Goal: Information Seeking & Learning: Learn about a topic

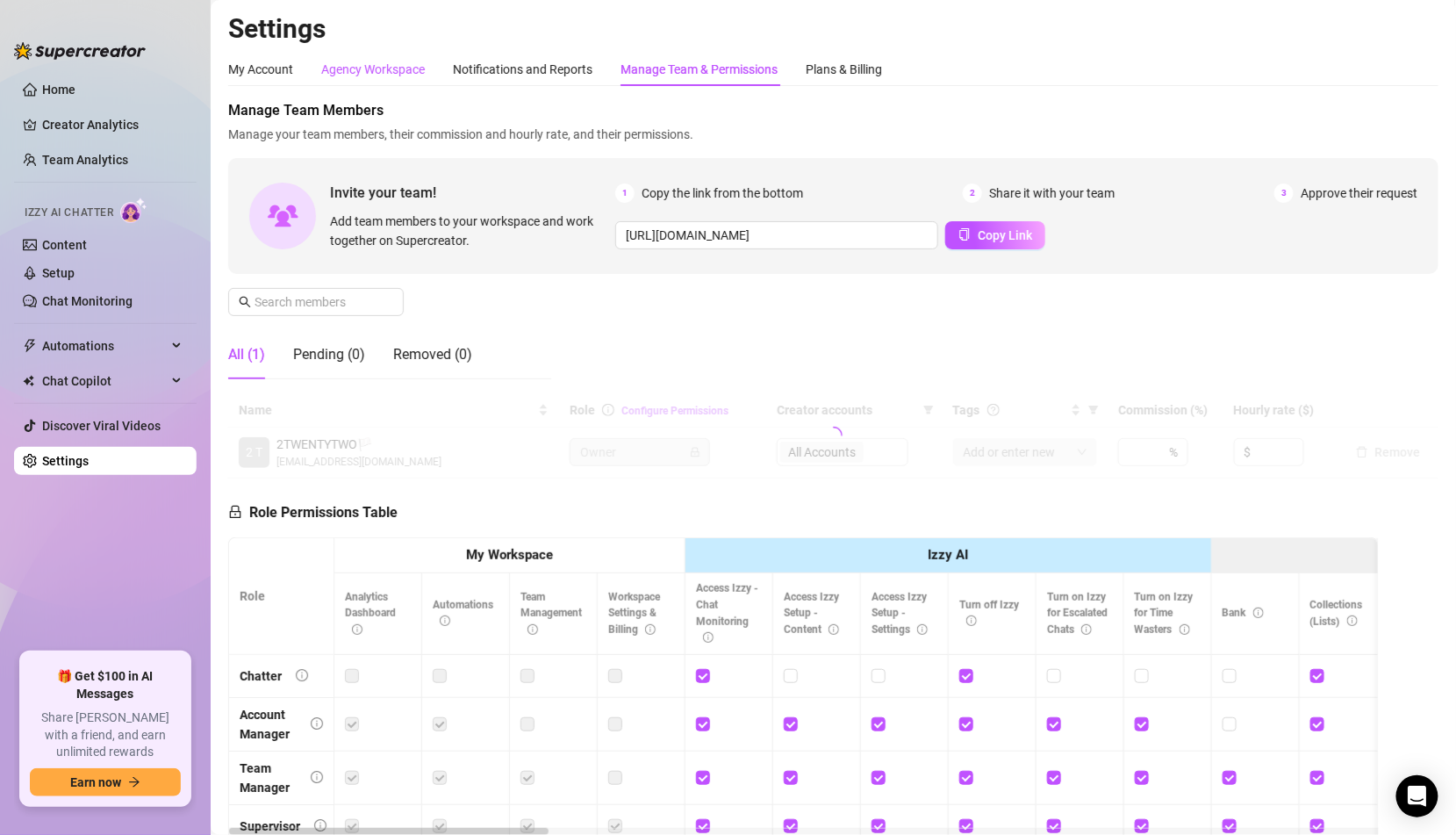
click at [360, 60] on div "Agency Workspace" at bounding box center [374, 70] width 104 height 19
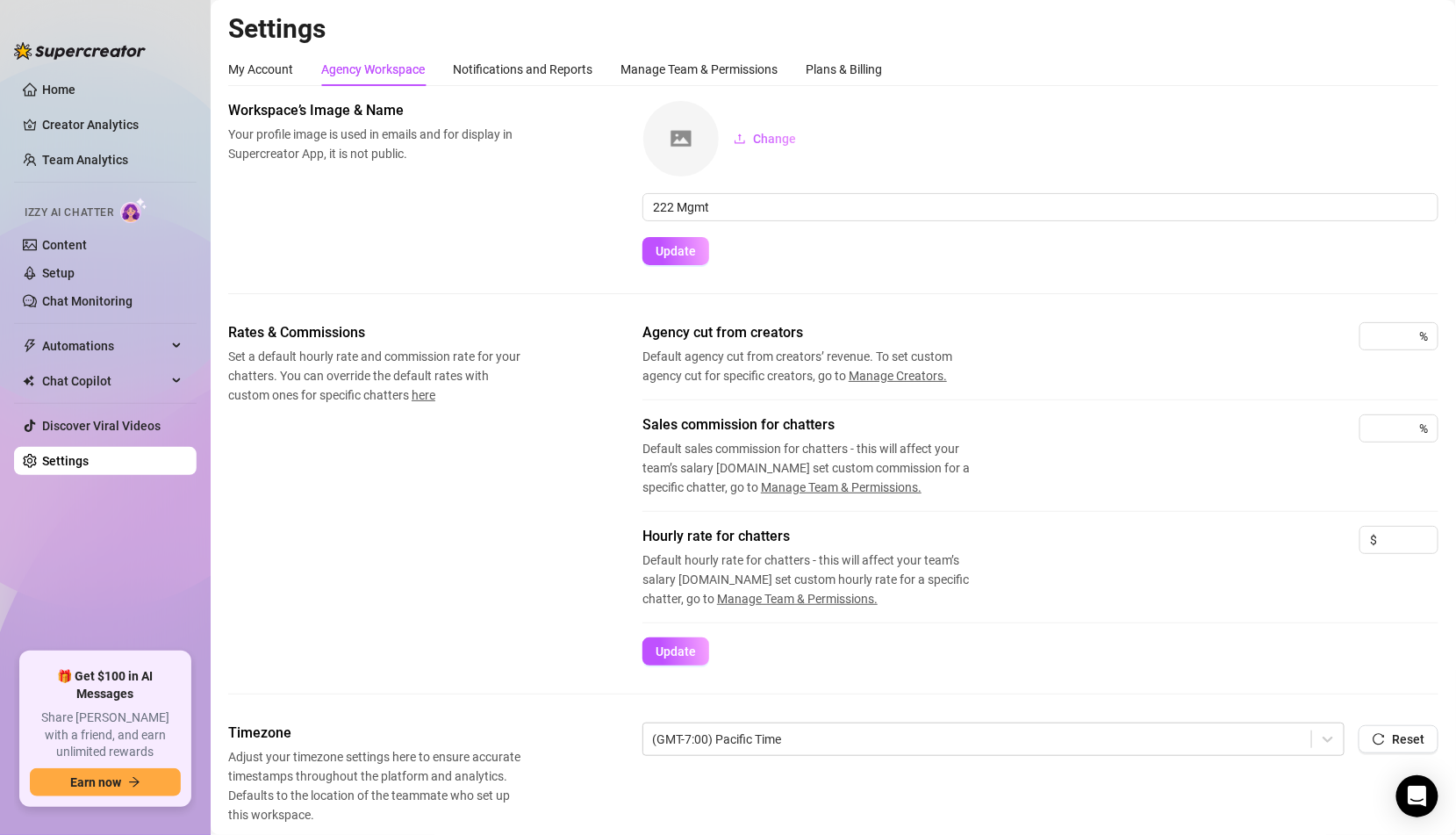
click at [304, 72] on div "My Account Agency Workspace Notifications and Reports Manage Team & Permissions…" at bounding box center [555, 70] width 654 height 34
click at [522, 68] on div "Notifications and Reports" at bounding box center [523, 70] width 139 height 19
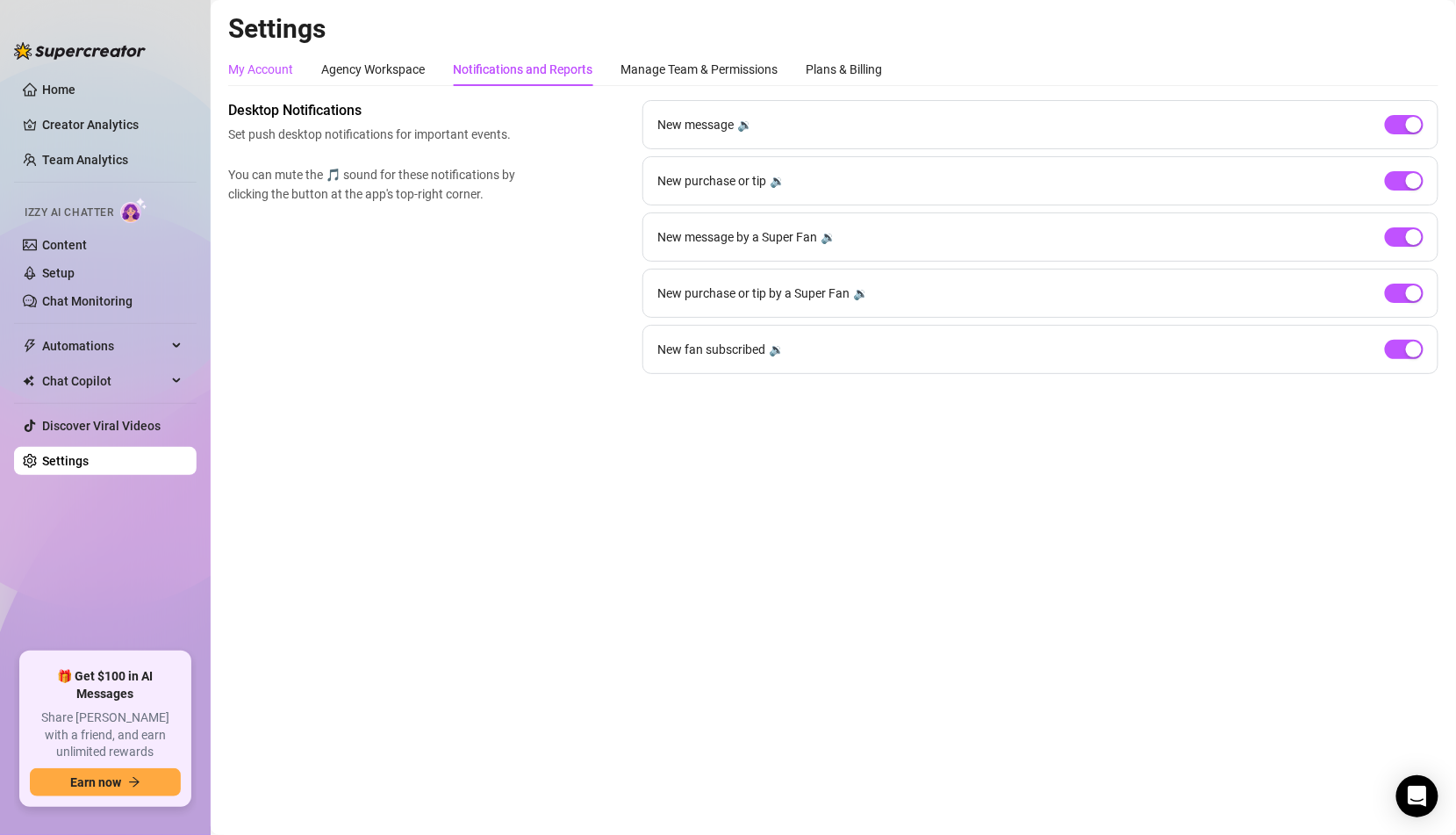
click at [251, 69] on div "My Account" at bounding box center [261, 70] width 65 height 19
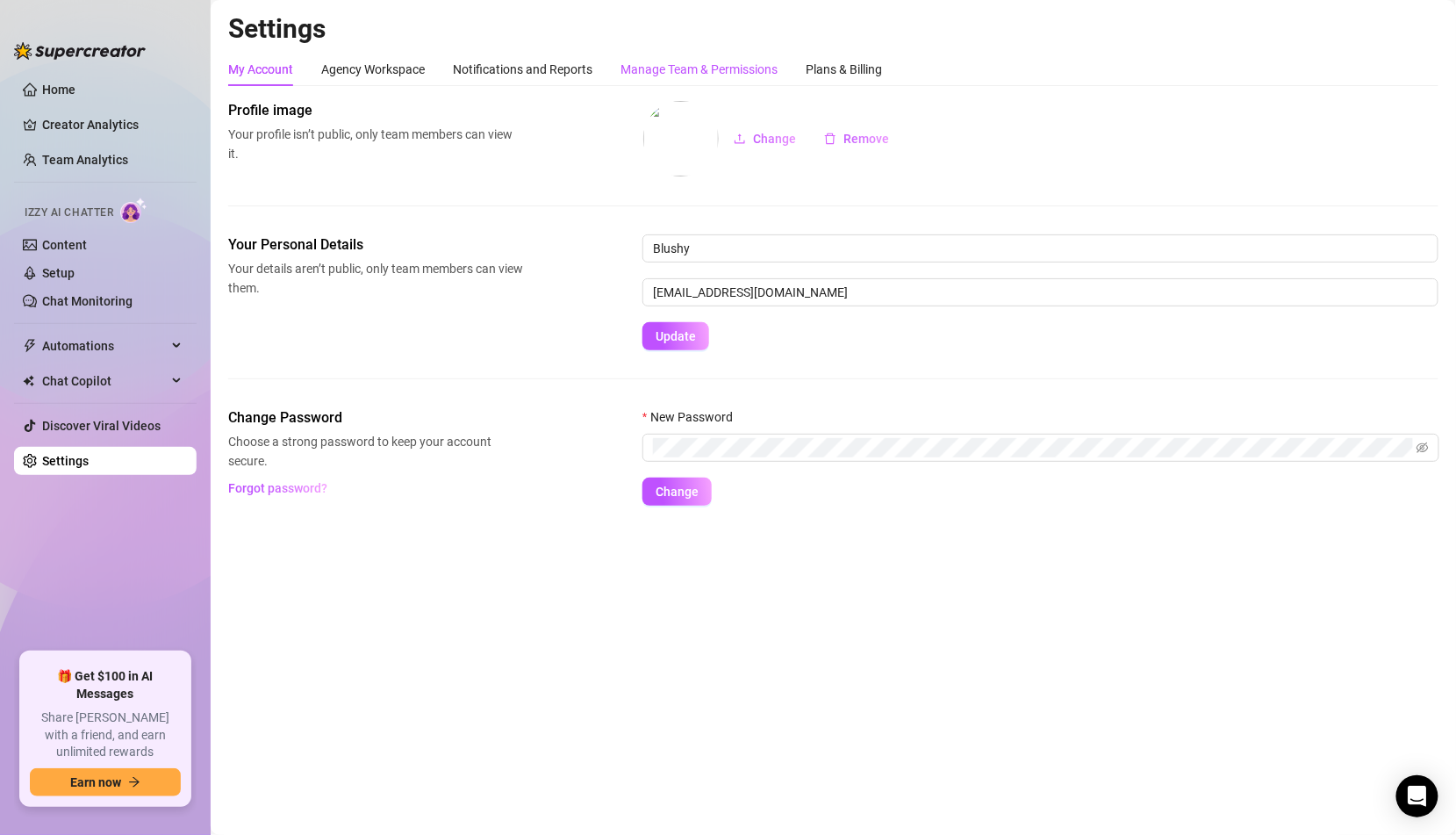
click at [656, 62] on div "Manage Team & Permissions" at bounding box center [699, 70] width 157 height 19
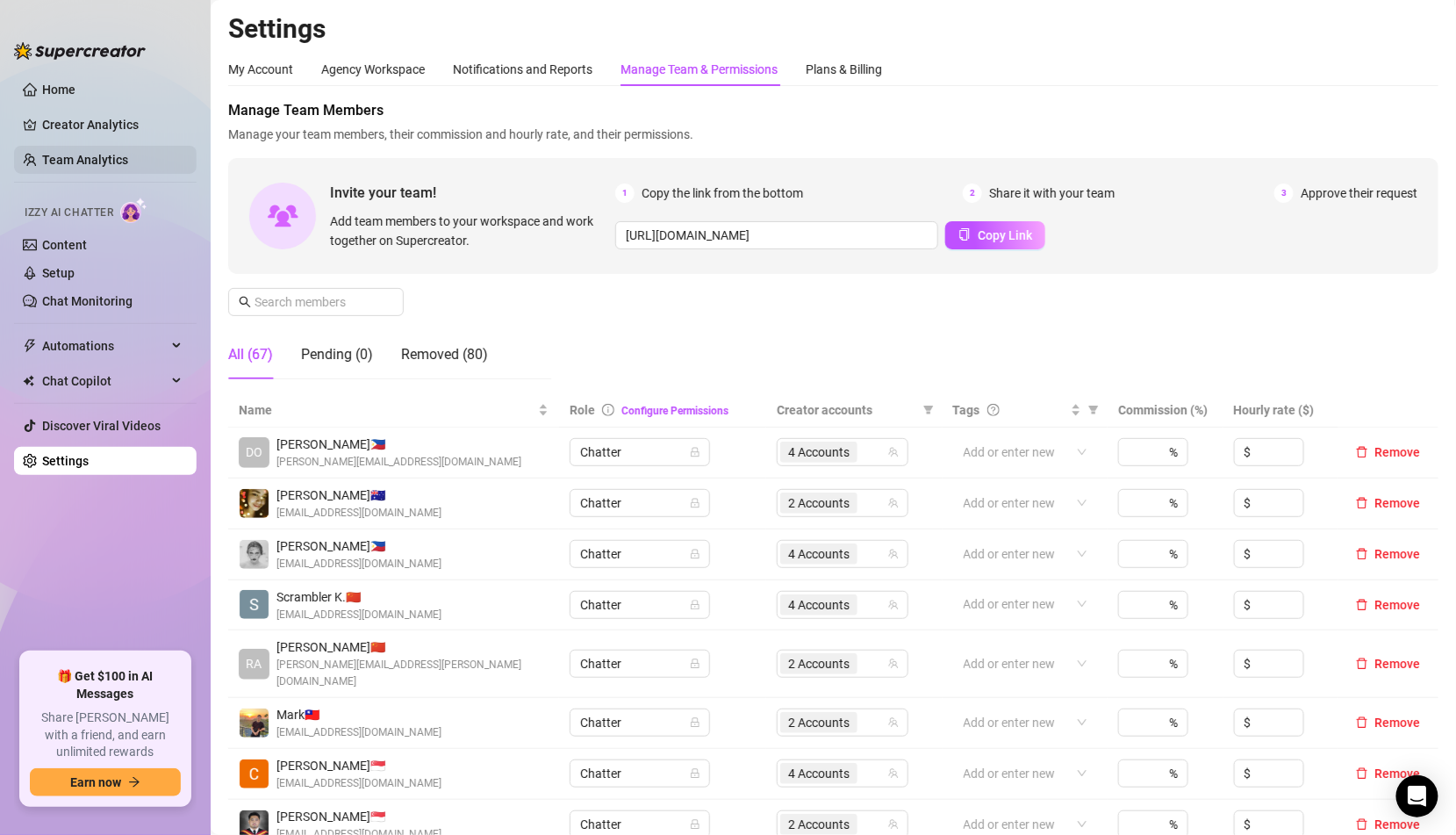
click at [128, 164] on link "Team Analytics" at bounding box center [85, 160] width 86 height 14
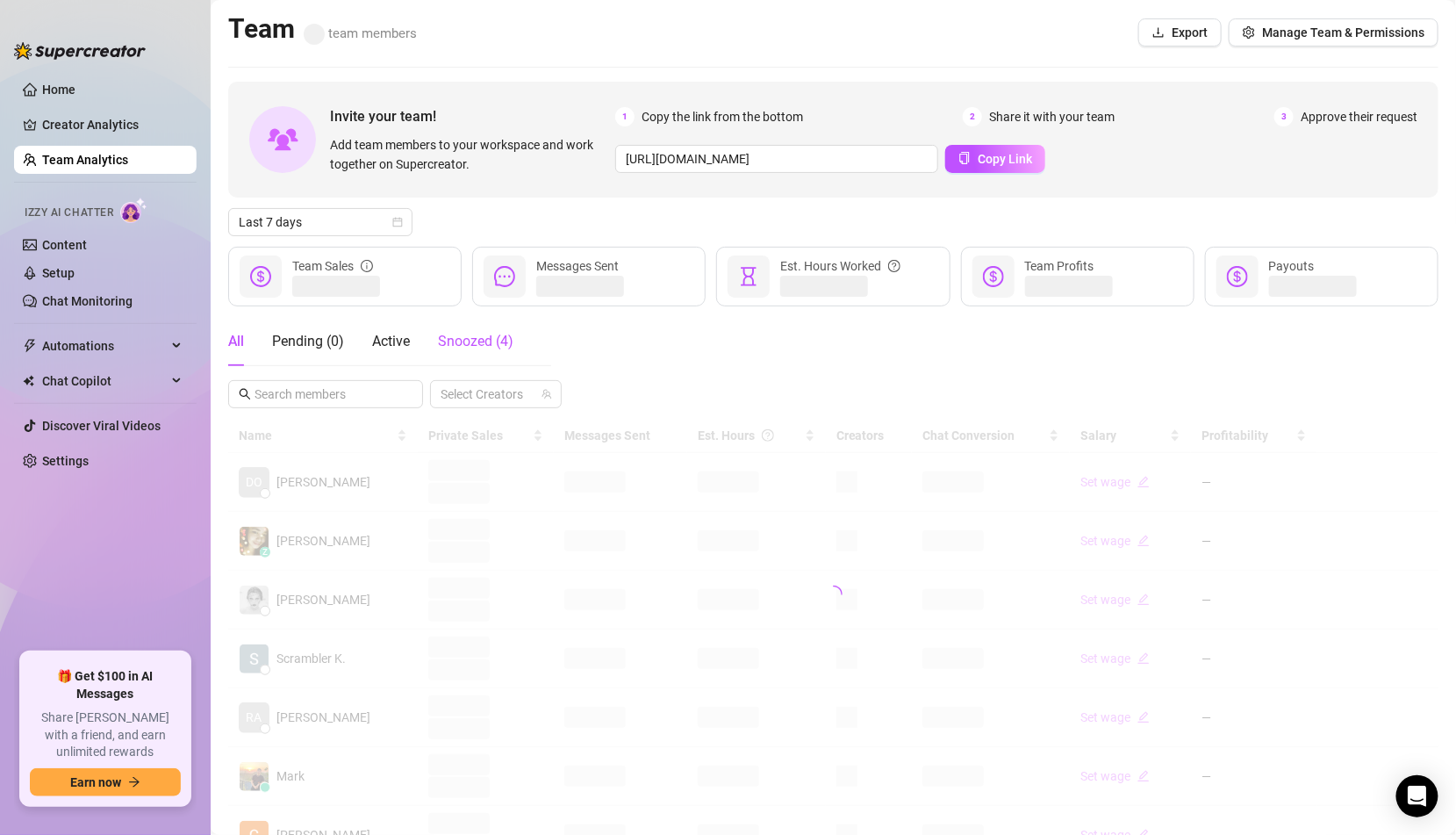
click at [502, 347] on span "Snoozed ( 4 )" at bounding box center [476, 340] width 76 height 17
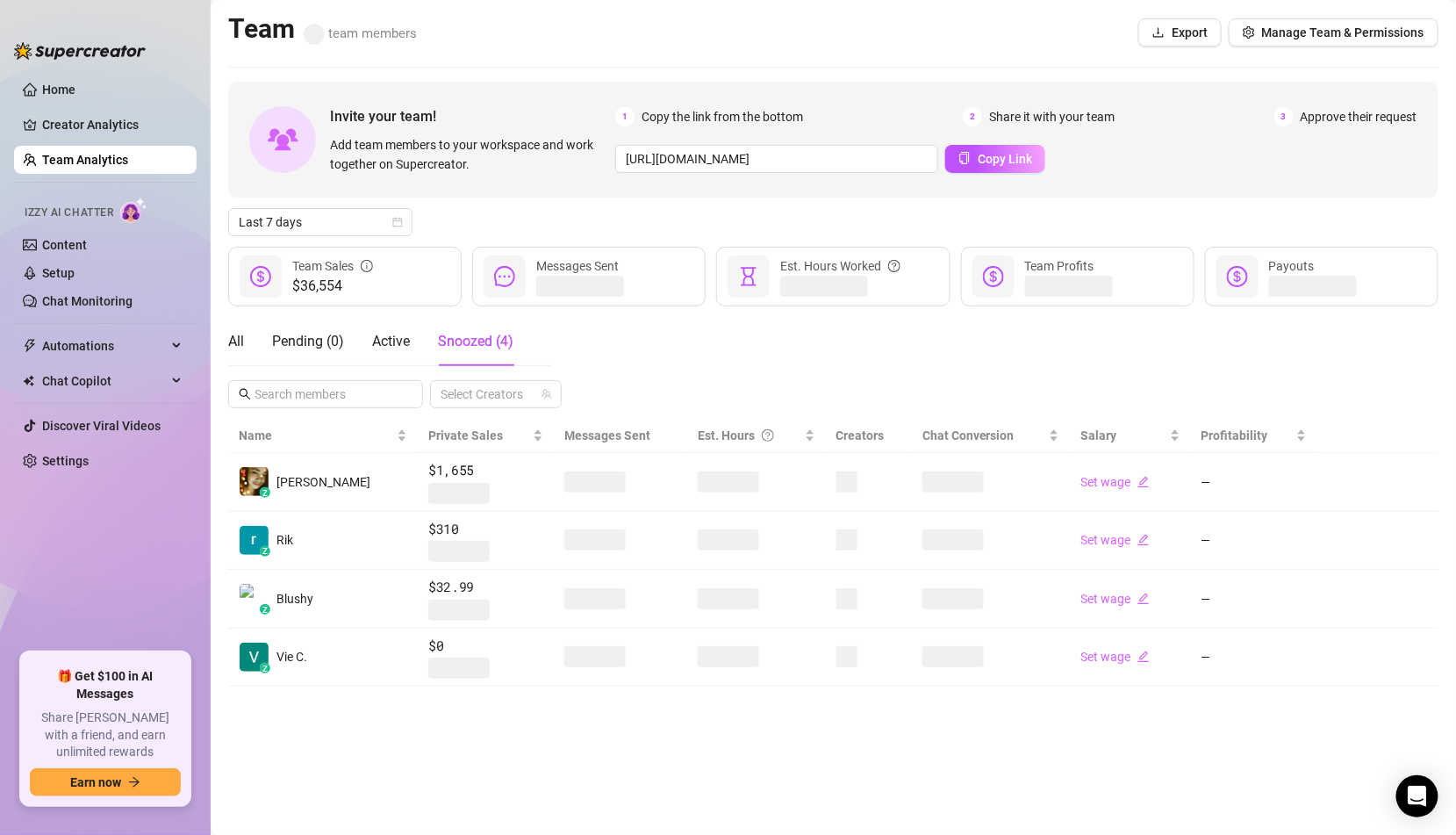
click at [428, 652] on span "$0" at bounding box center [486, 646] width 115 height 21
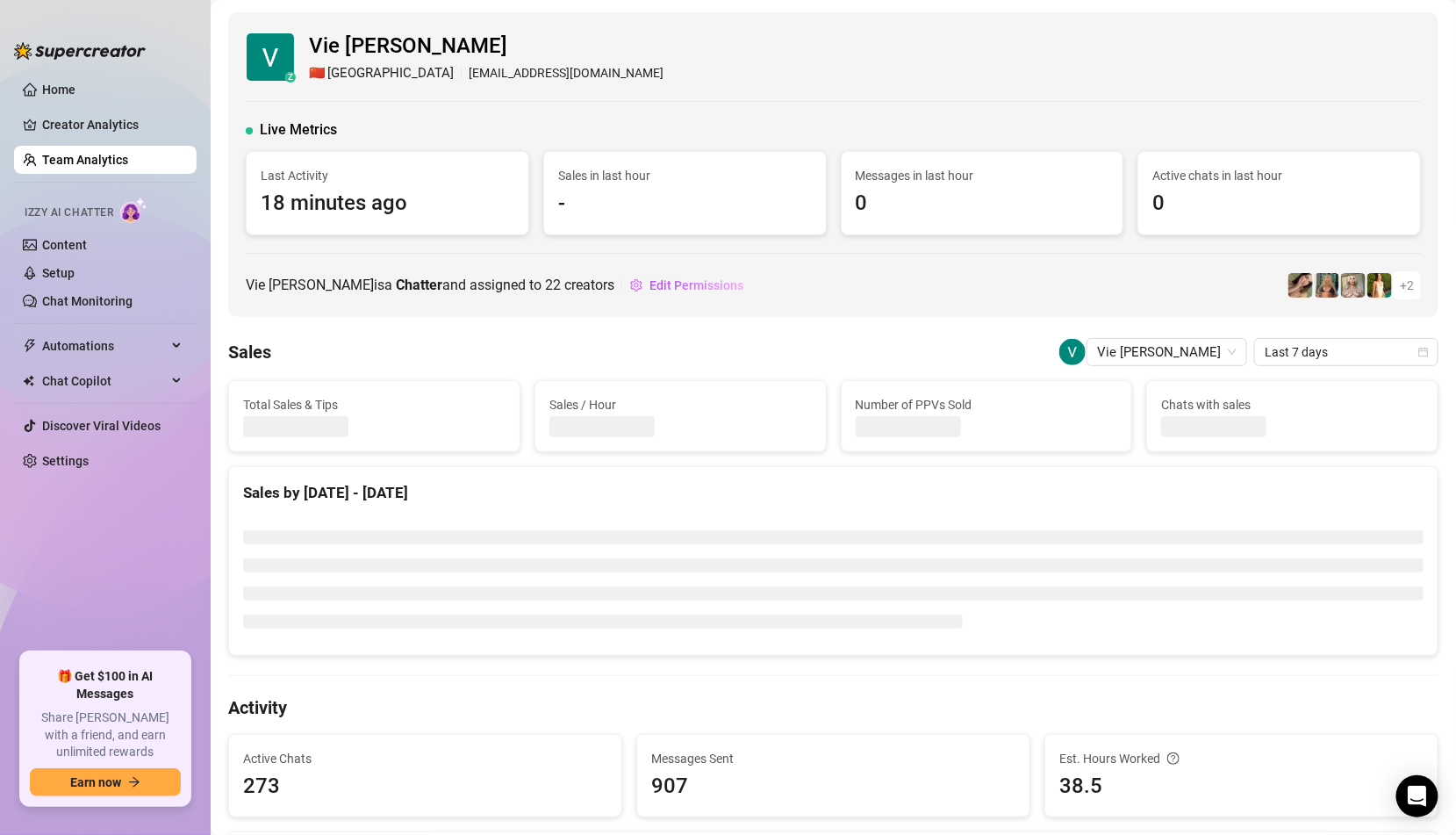
click at [128, 161] on link "Team Analytics" at bounding box center [85, 160] width 86 height 14
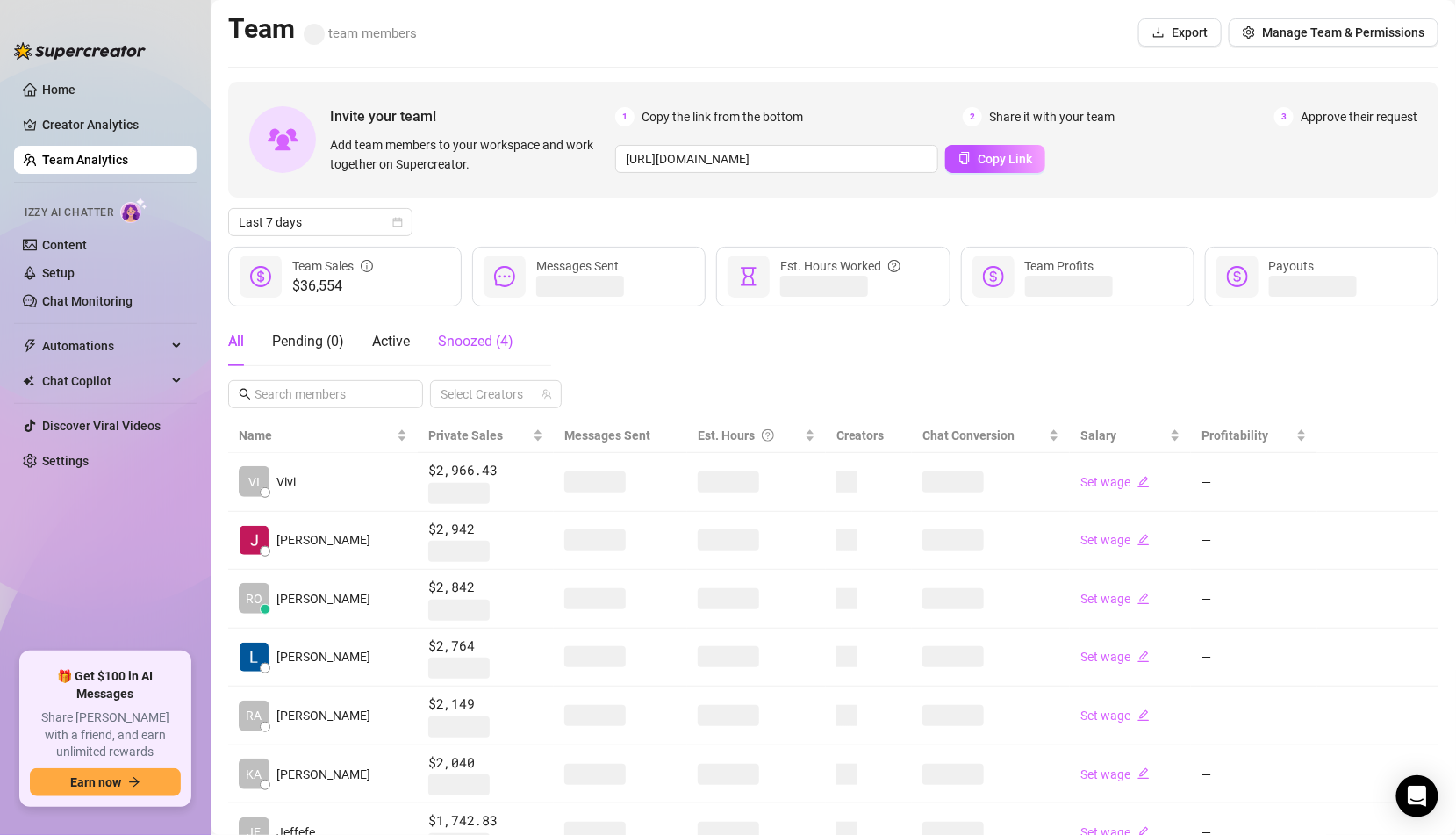
click at [457, 332] on div "Snoozed ( 4 )" at bounding box center [476, 342] width 76 height 21
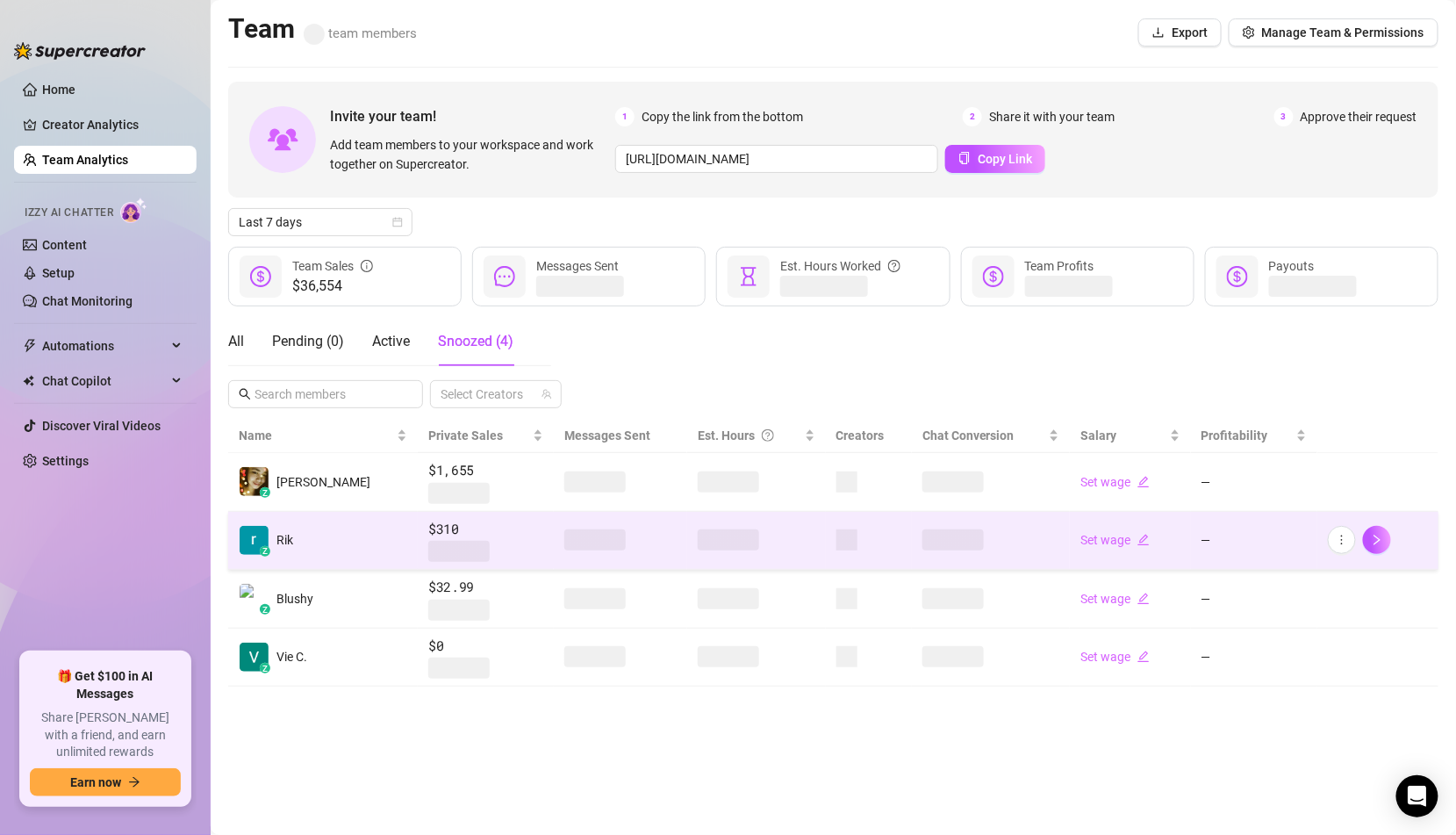
click at [428, 533] on span "$310" at bounding box center [486, 530] width 115 height 21
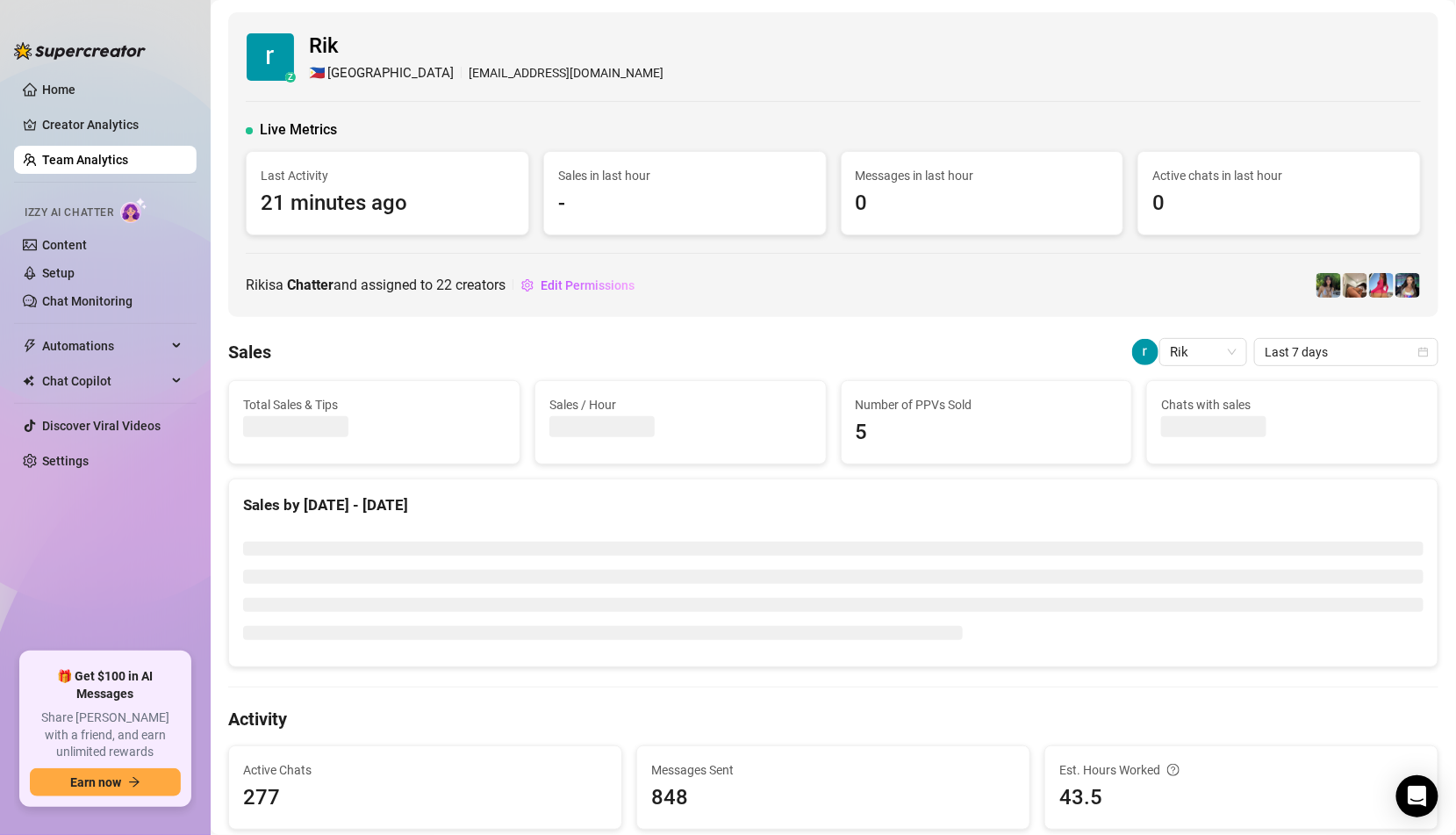
click at [128, 153] on link "Team Analytics" at bounding box center [85, 160] width 86 height 14
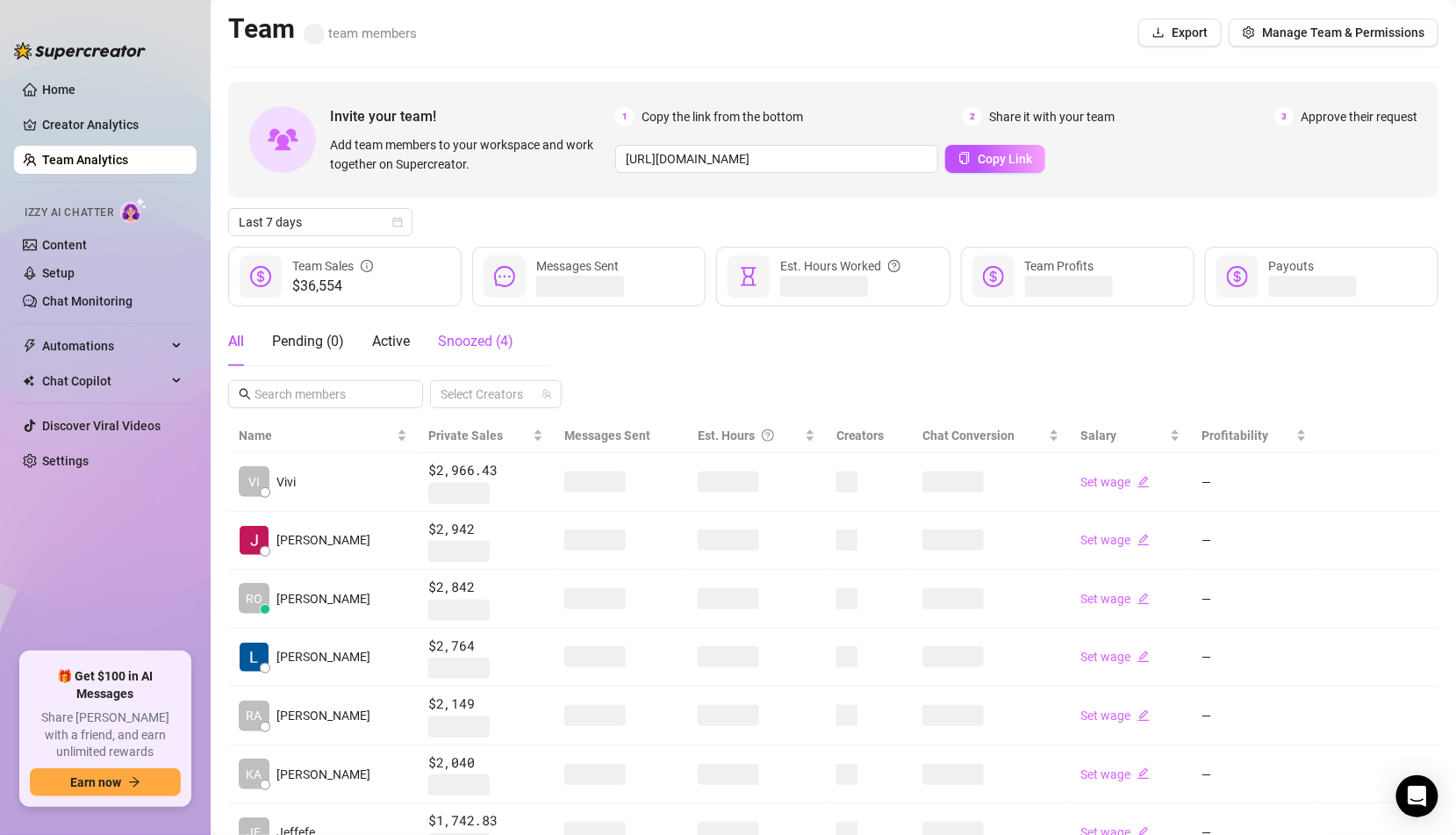
click at [479, 333] on span "Snoozed ( 4 )" at bounding box center [476, 340] width 76 height 17
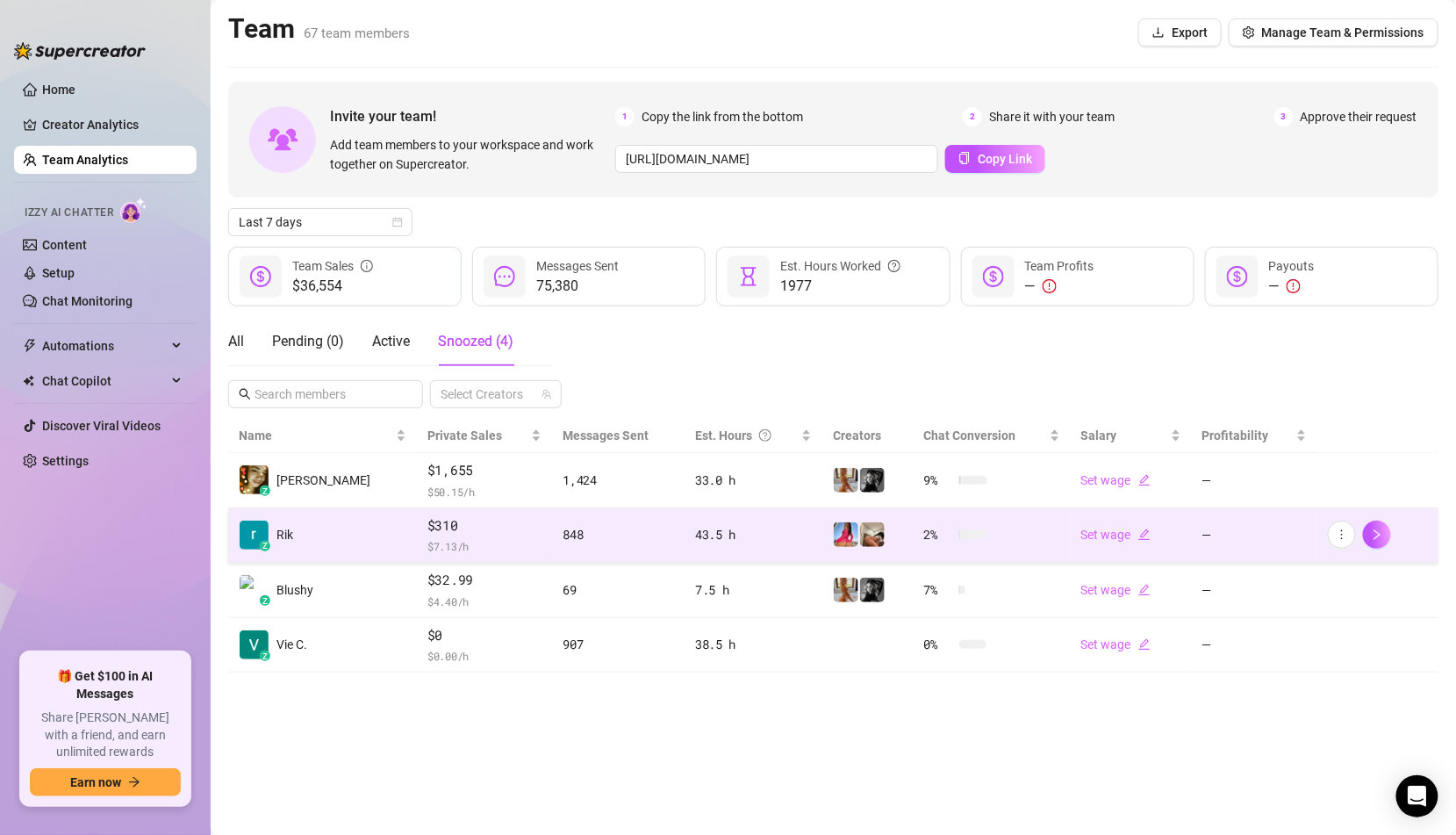
click at [427, 516] on span "$310" at bounding box center [484, 526] width 114 height 21
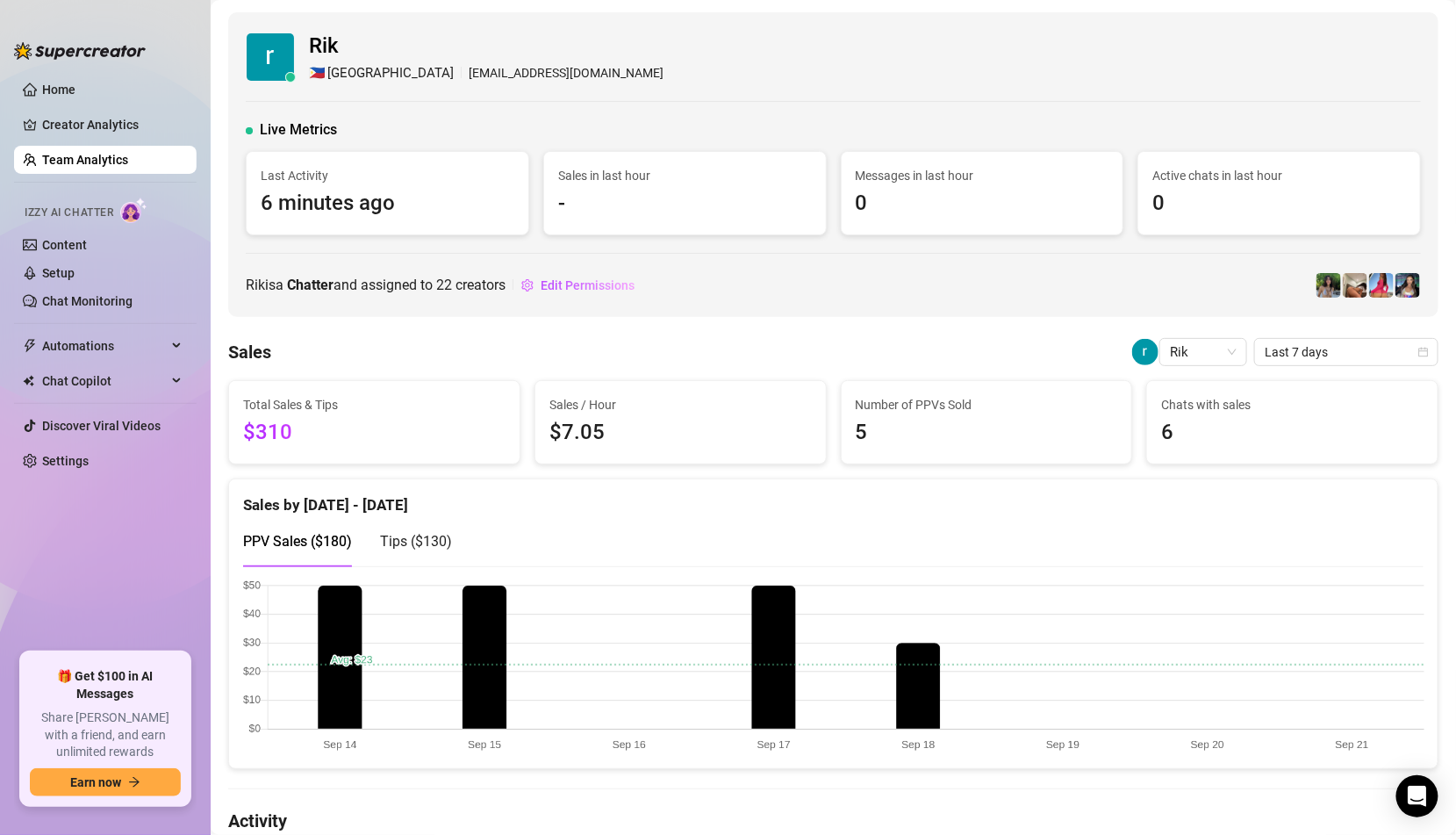
click at [110, 160] on link "Team Analytics" at bounding box center [85, 160] width 86 height 14
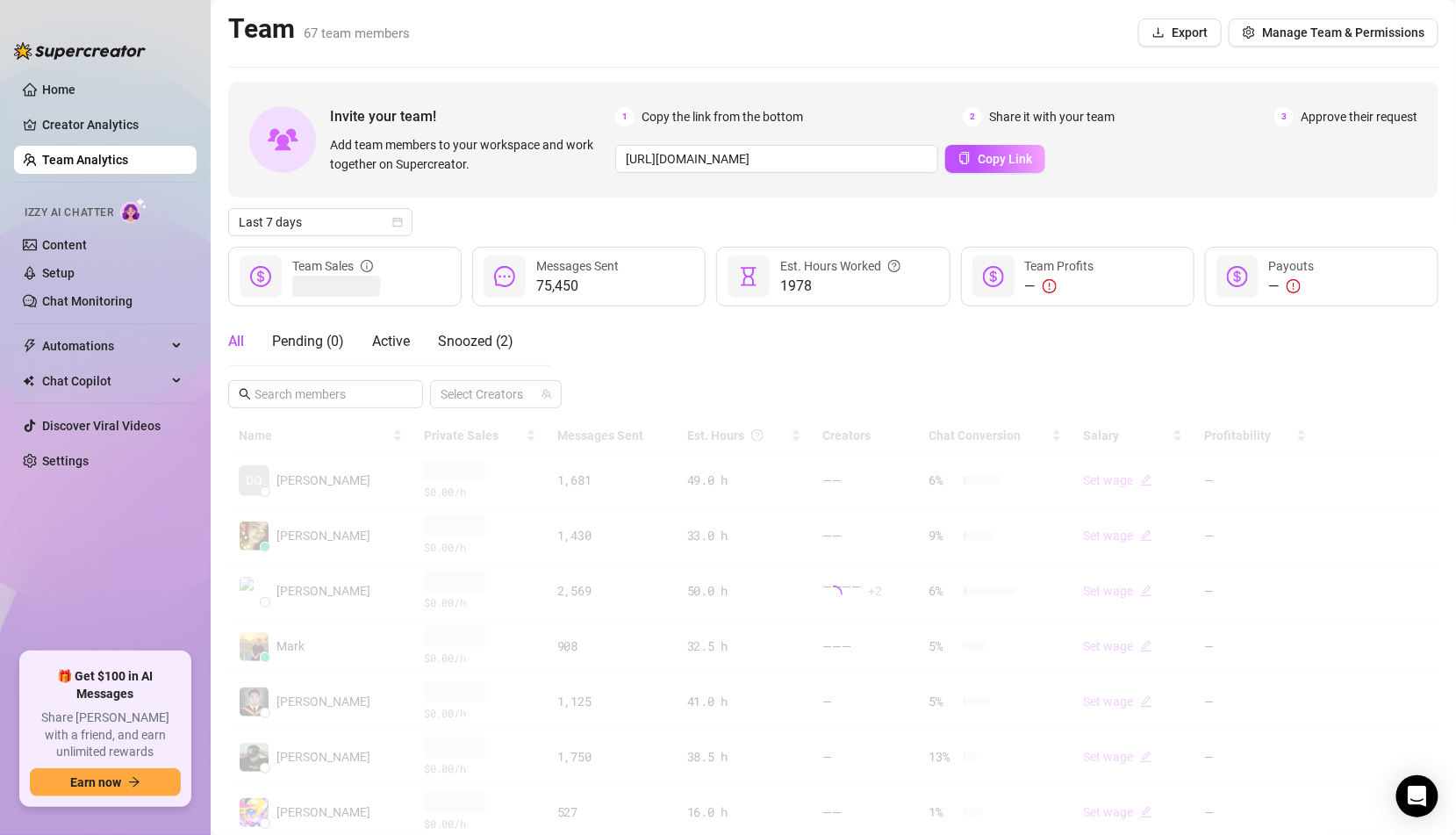
click at [110, 160] on link "Team Analytics" at bounding box center [85, 160] width 86 height 14
click at [477, 356] on div "Snoozed ( 2 )" at bounding box center [476, 342] width 76 height 49
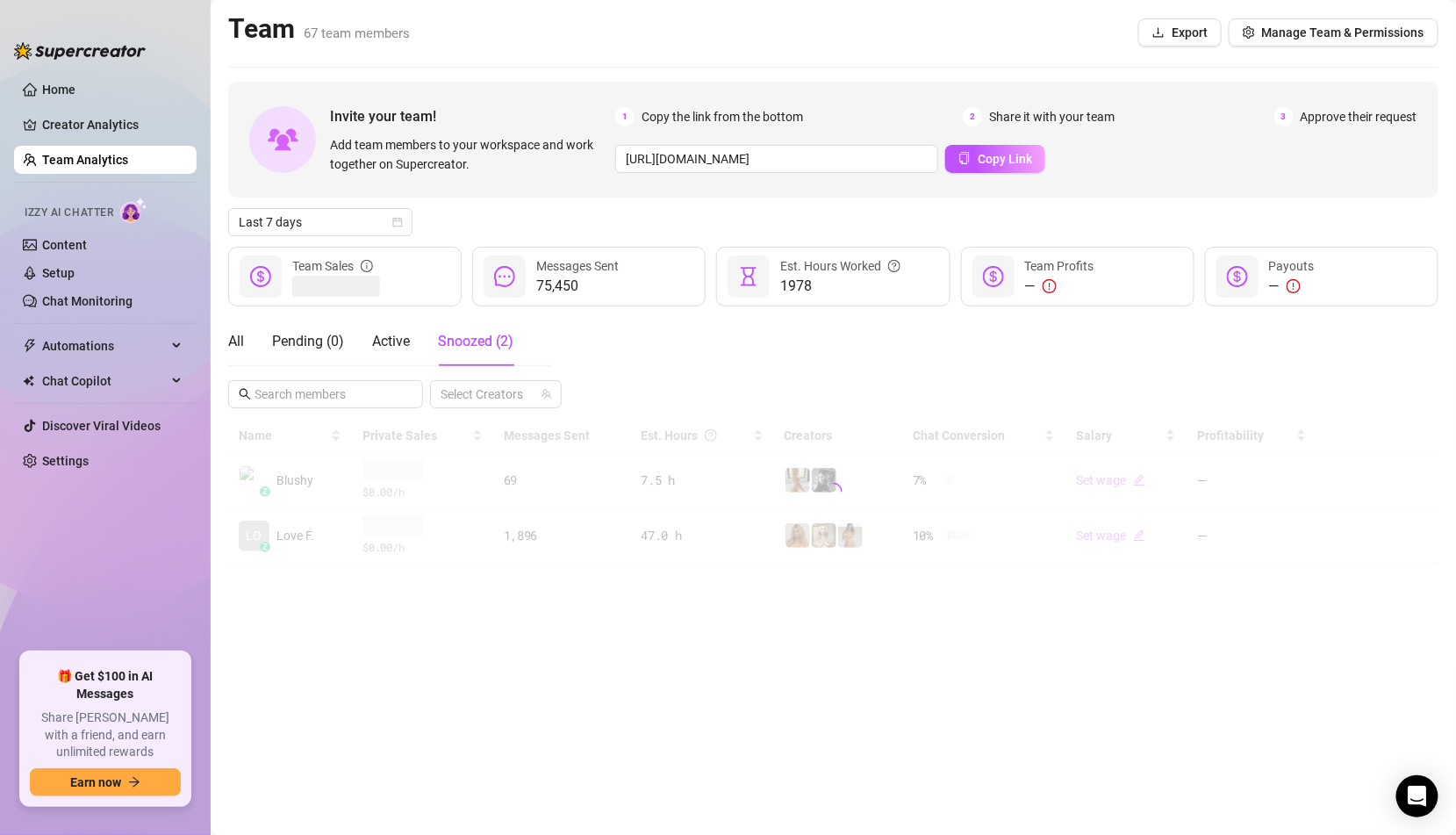
click at [477, 345] on span "Snoozed ( 2 )" at bounding box center [476, 340] width 76 height 17
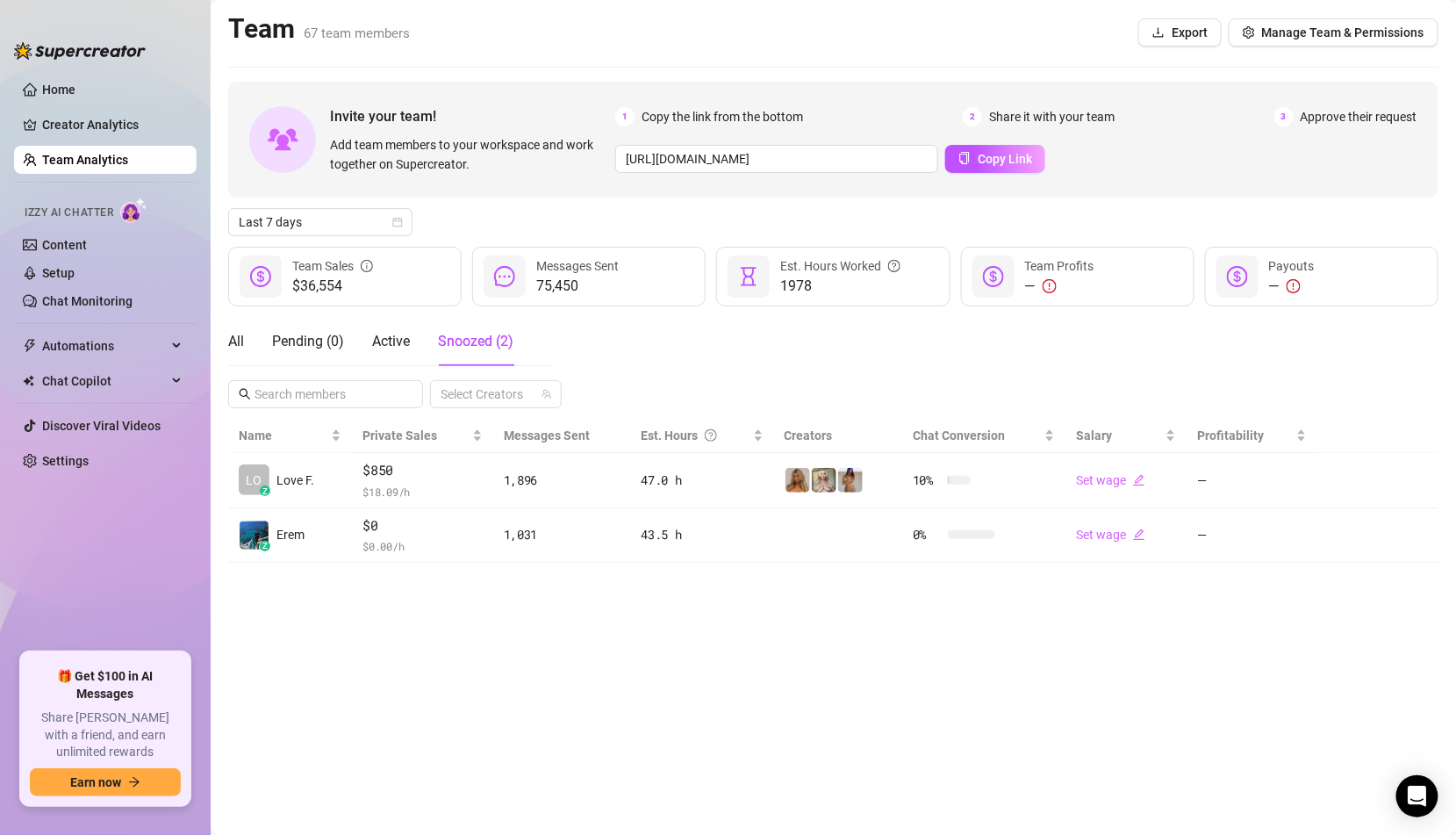
click at [252, 347] on div "All Pending ( 0 ) Active Snoozed ( 2 )" at bounding box center [371, 342] width 286 height 49
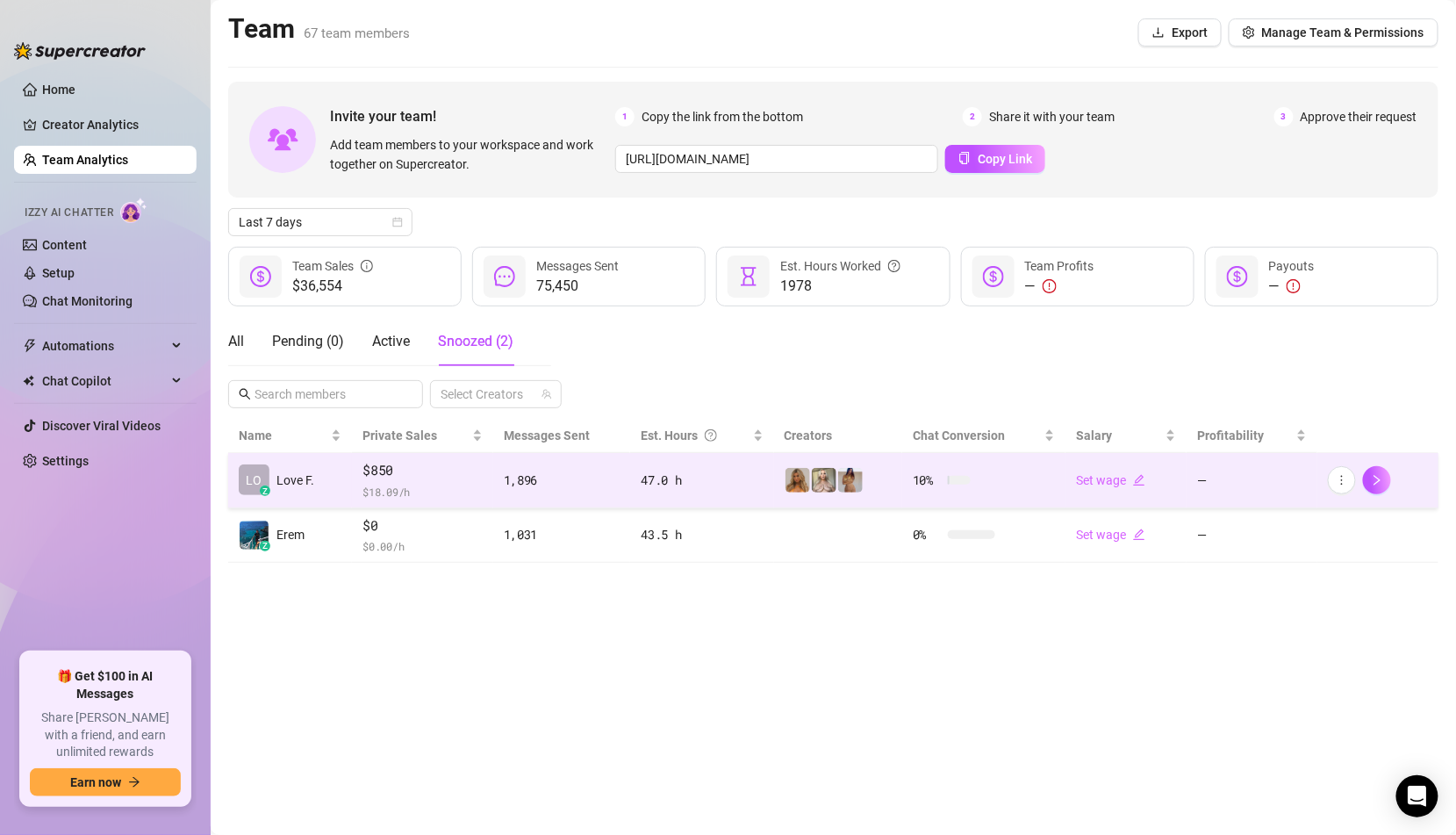
click at [380, 484] on span "$ 18.09 /h" at bounding box center [422, 492] width 120 height 18
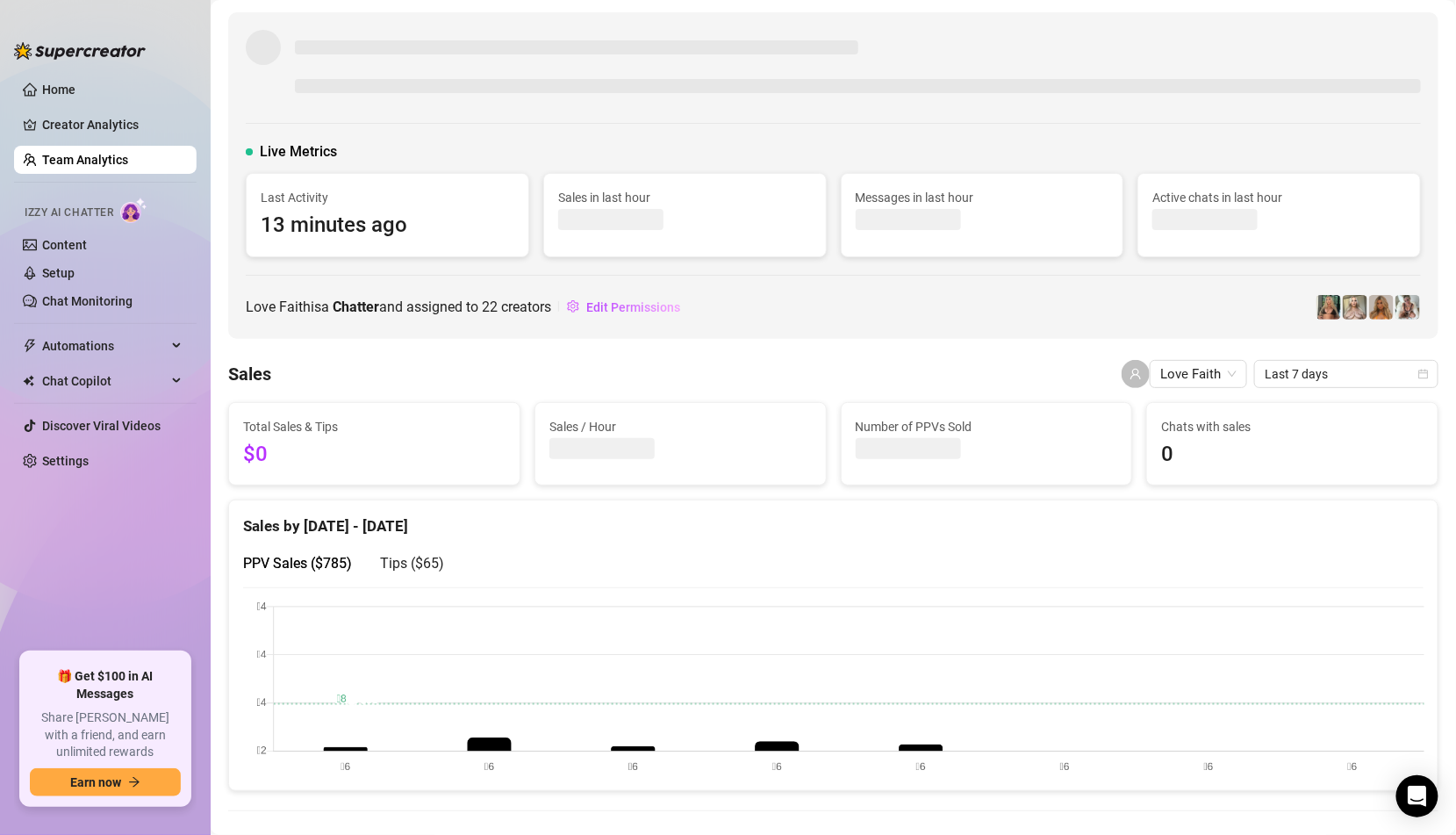
click at [112, 161] on link "Team Analytics" at bounding box center [85, 160] width 86 height 14
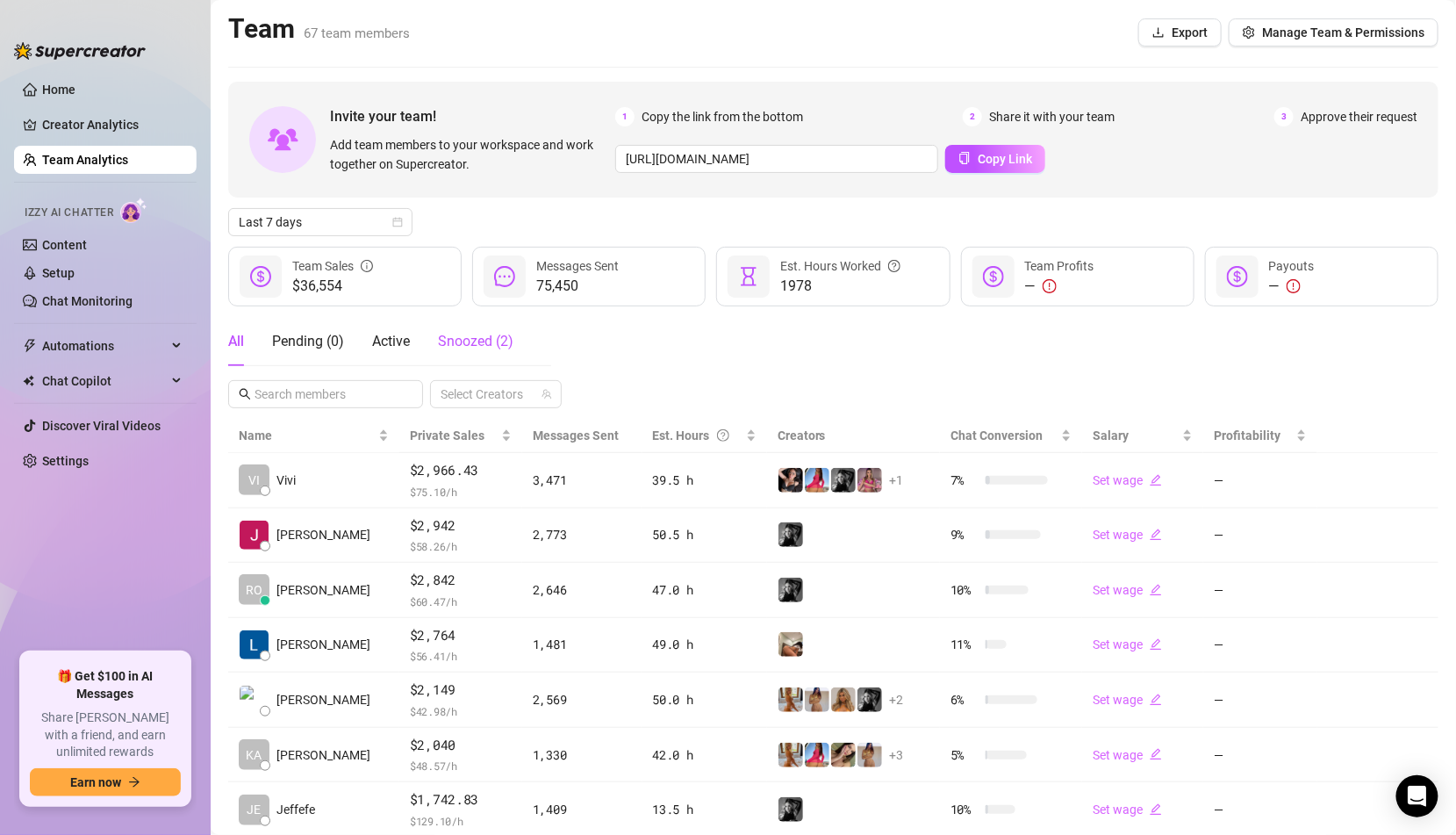
click at [455, 340] on span "Snoozed ( 2 )" at bounding box center [476, 340] width 76 height 17
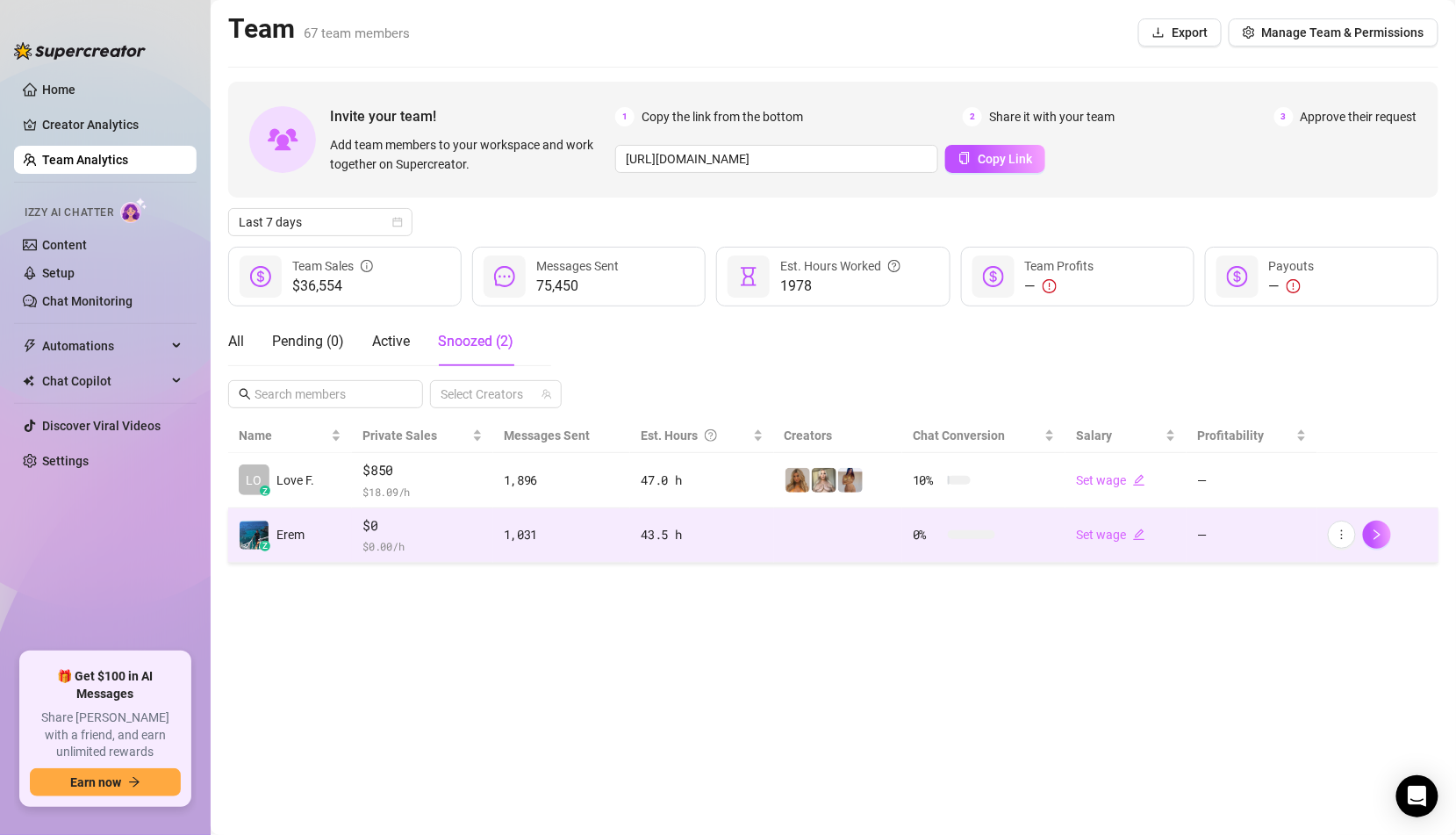
click at [384, 538] on span "$ 0.00 /h" at bounding box center [422, 547] width 120 height 18
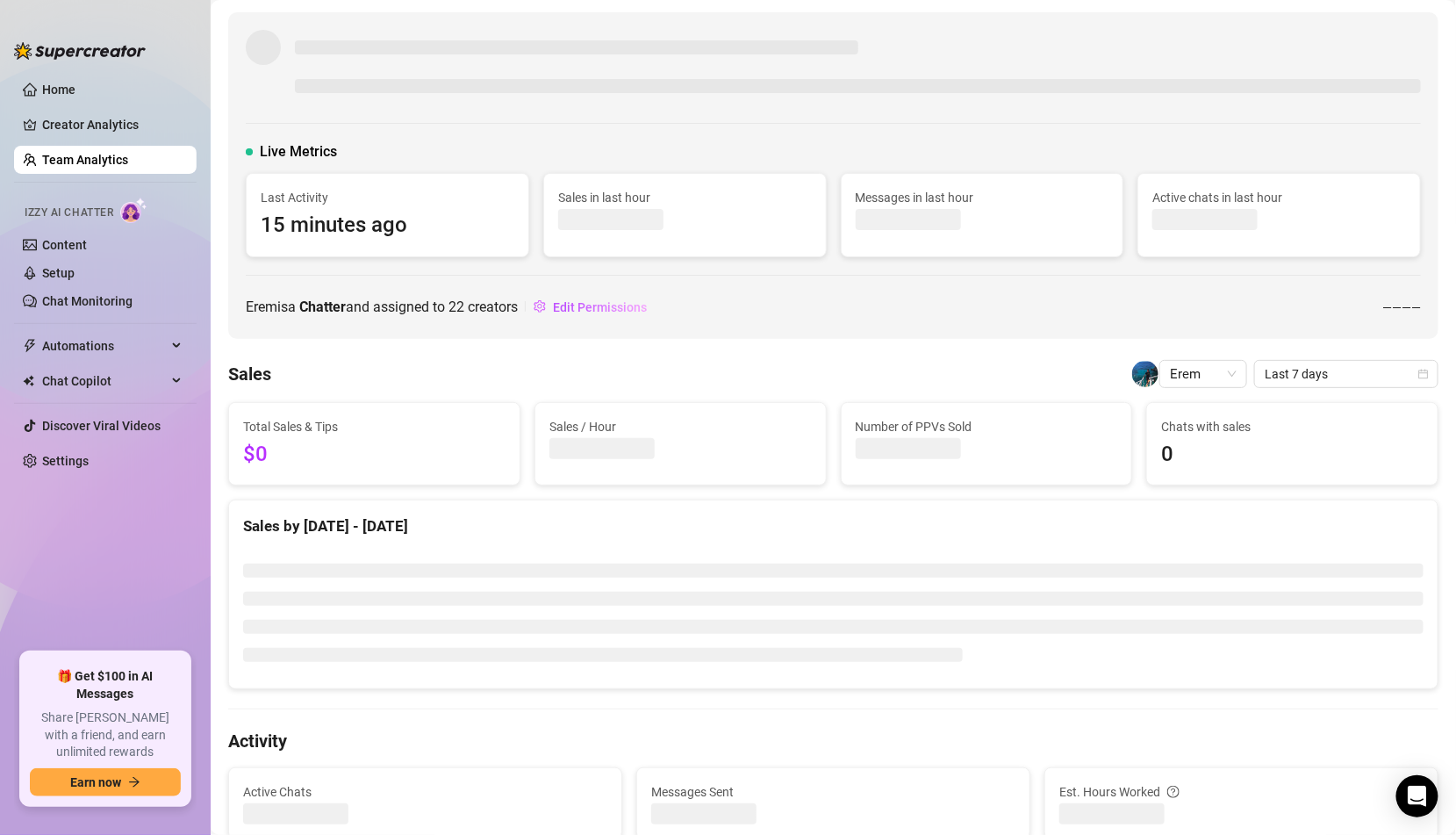
click at [99, 160] on link "Team Analytics" at bounding box center [85, 160] width 86 height 14
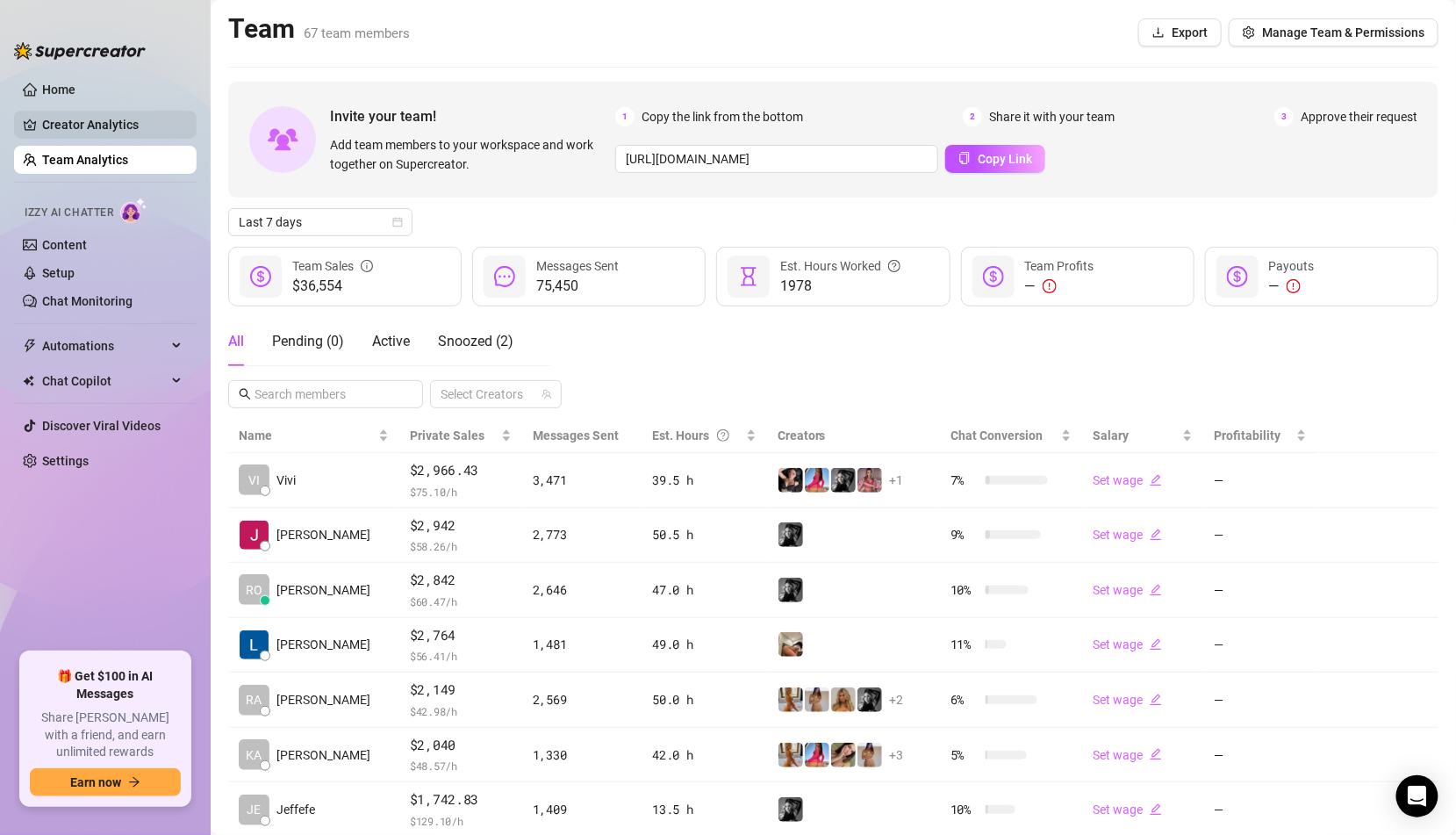
click at [98, 123] on link "Creator Analytics" at bounding box center [112, 124] width 140 height 28
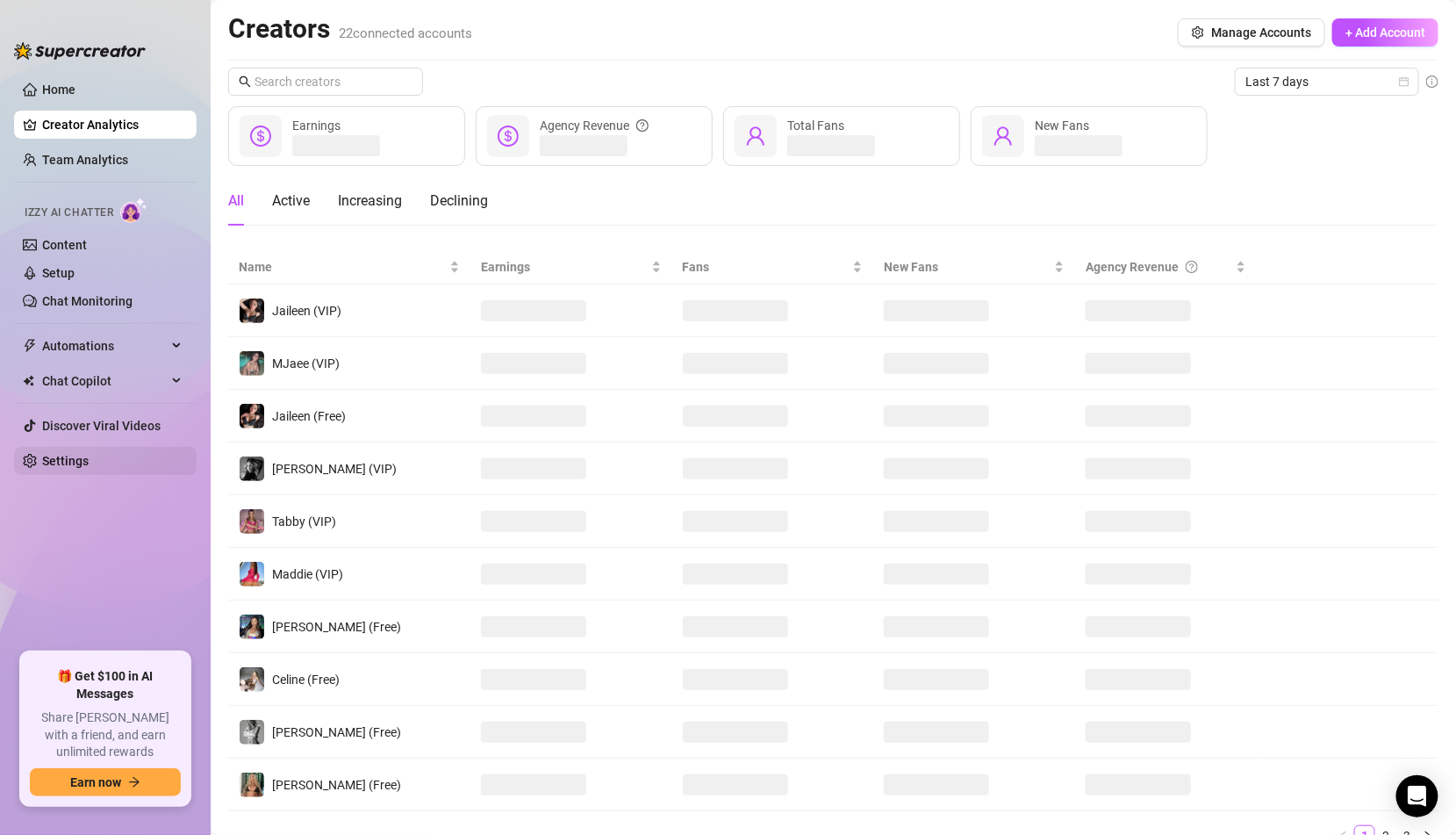
click at [89, 462] on link "Settings" at bounding box center [65, 461] width 47 height 14
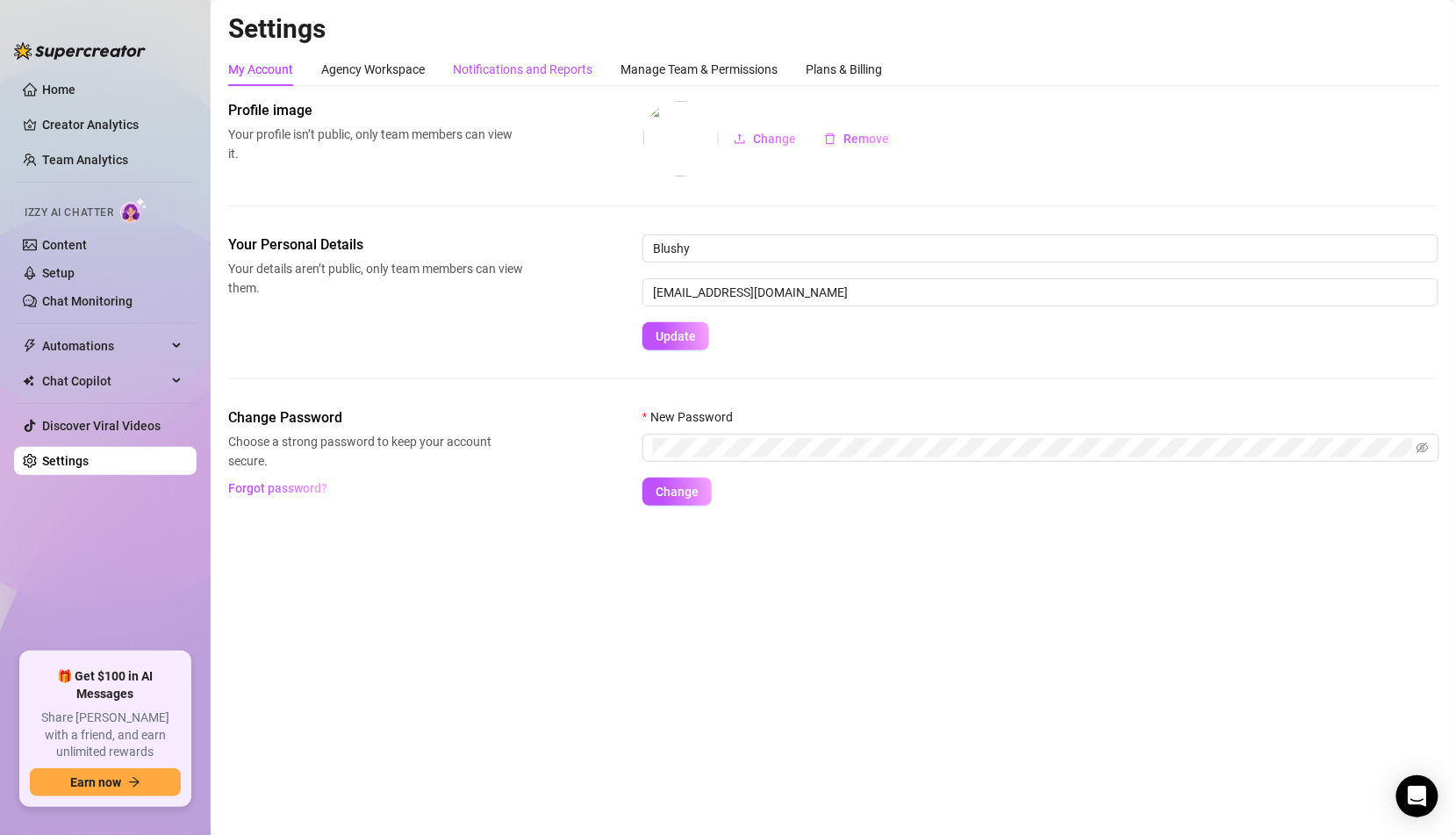
click at [549, 69] on div "Notifications and Reports" at bounding box center [523, 70] width 139 height 19
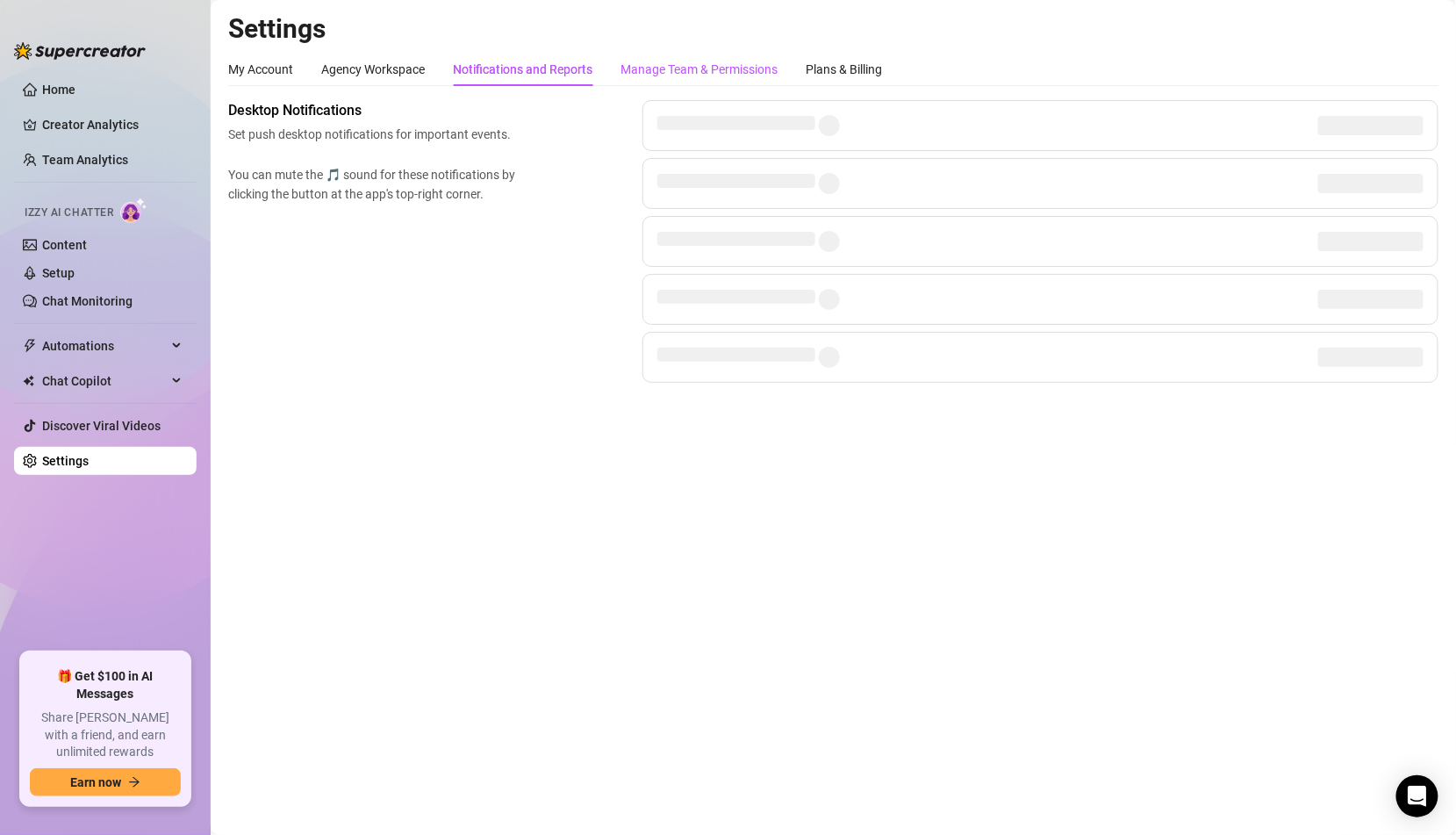
click at [688, 64] on div "Manage Team & Permissions" at bounding box center [699, 70] width 157 height 19
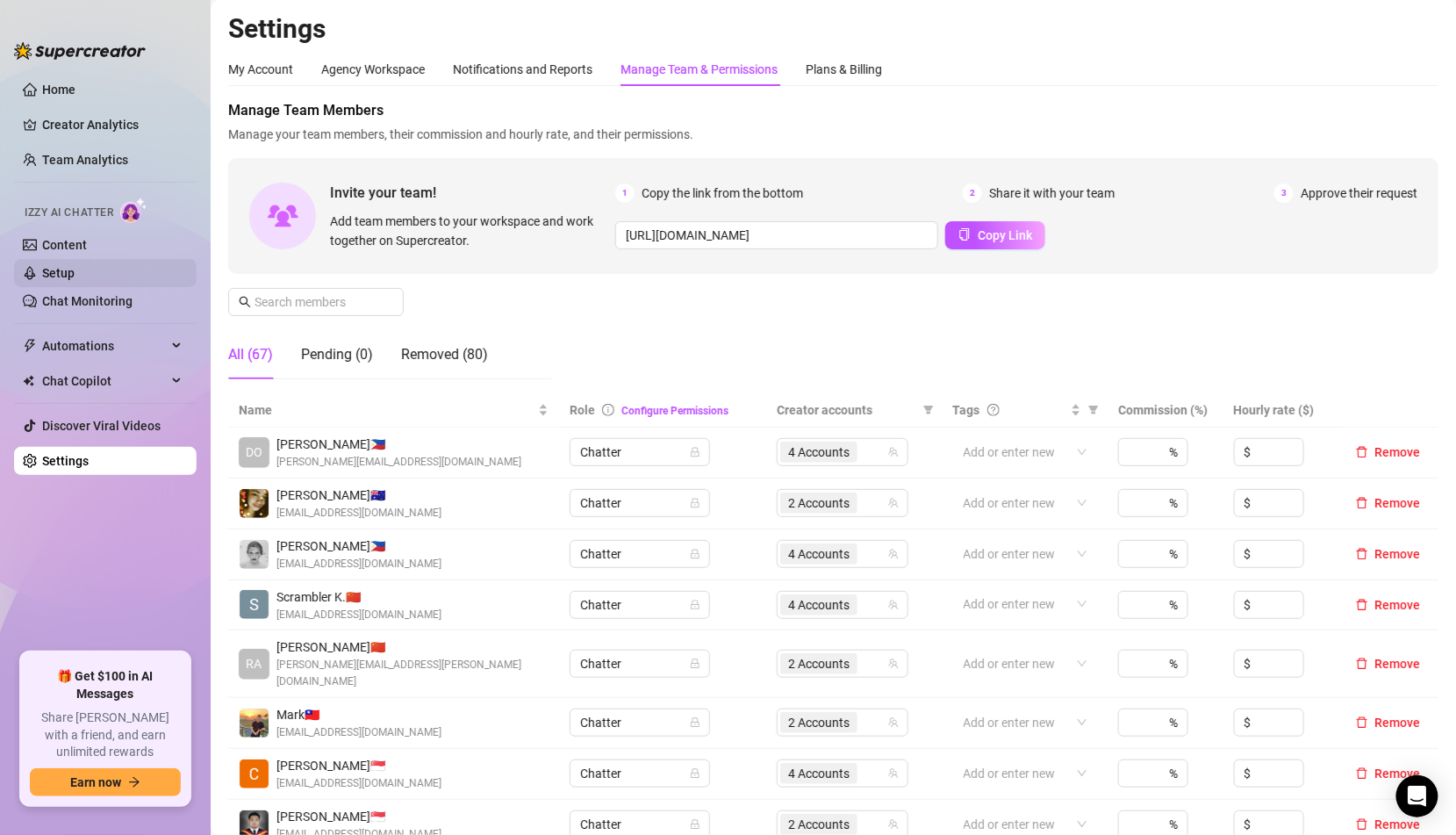
click at [75, 280] on link "Setup" at bounding box center [58, 273] width 33 height 14
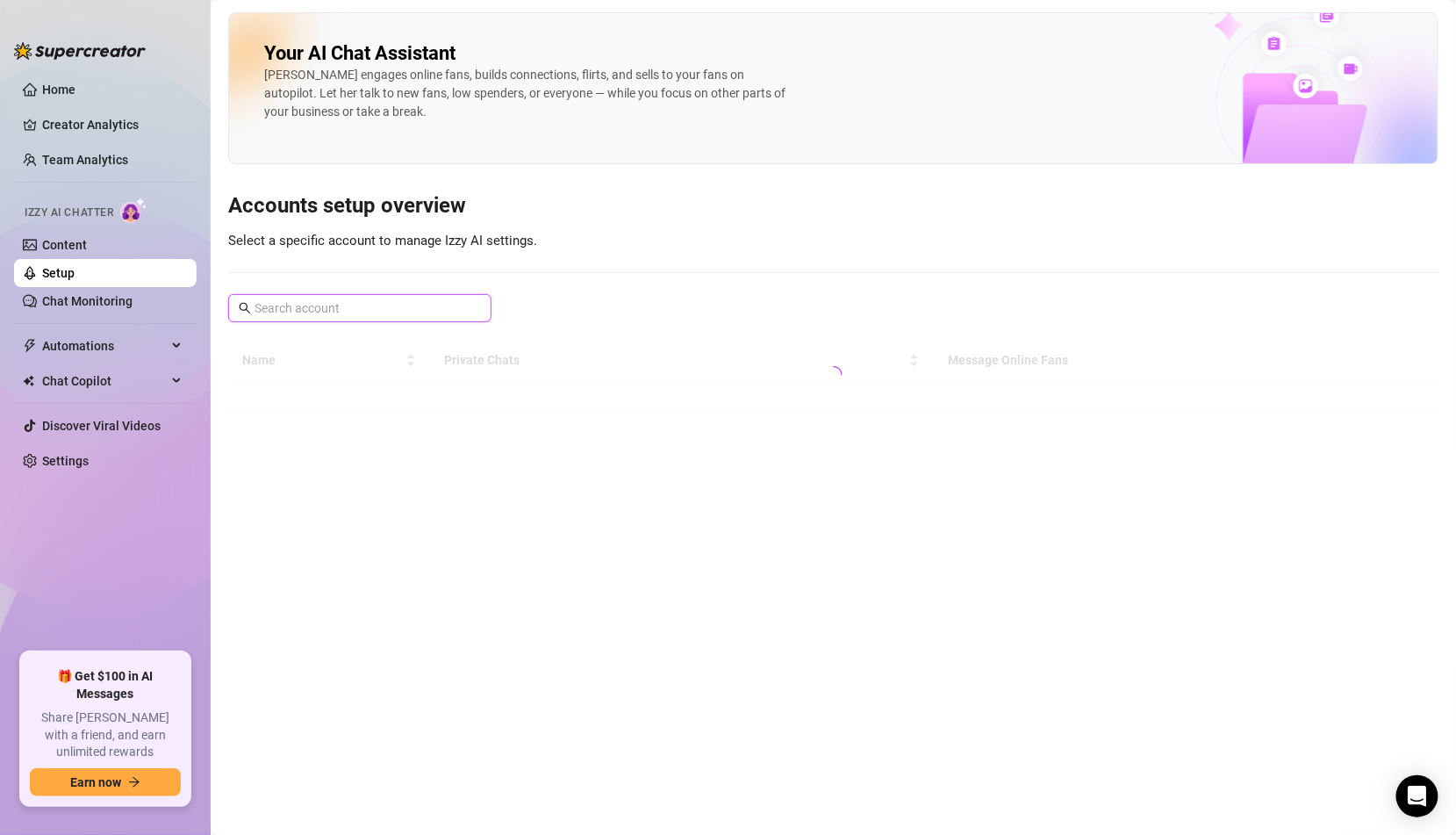
click at [319, 309] on input "text" at bounding box center [360, 309] width 212 height 19
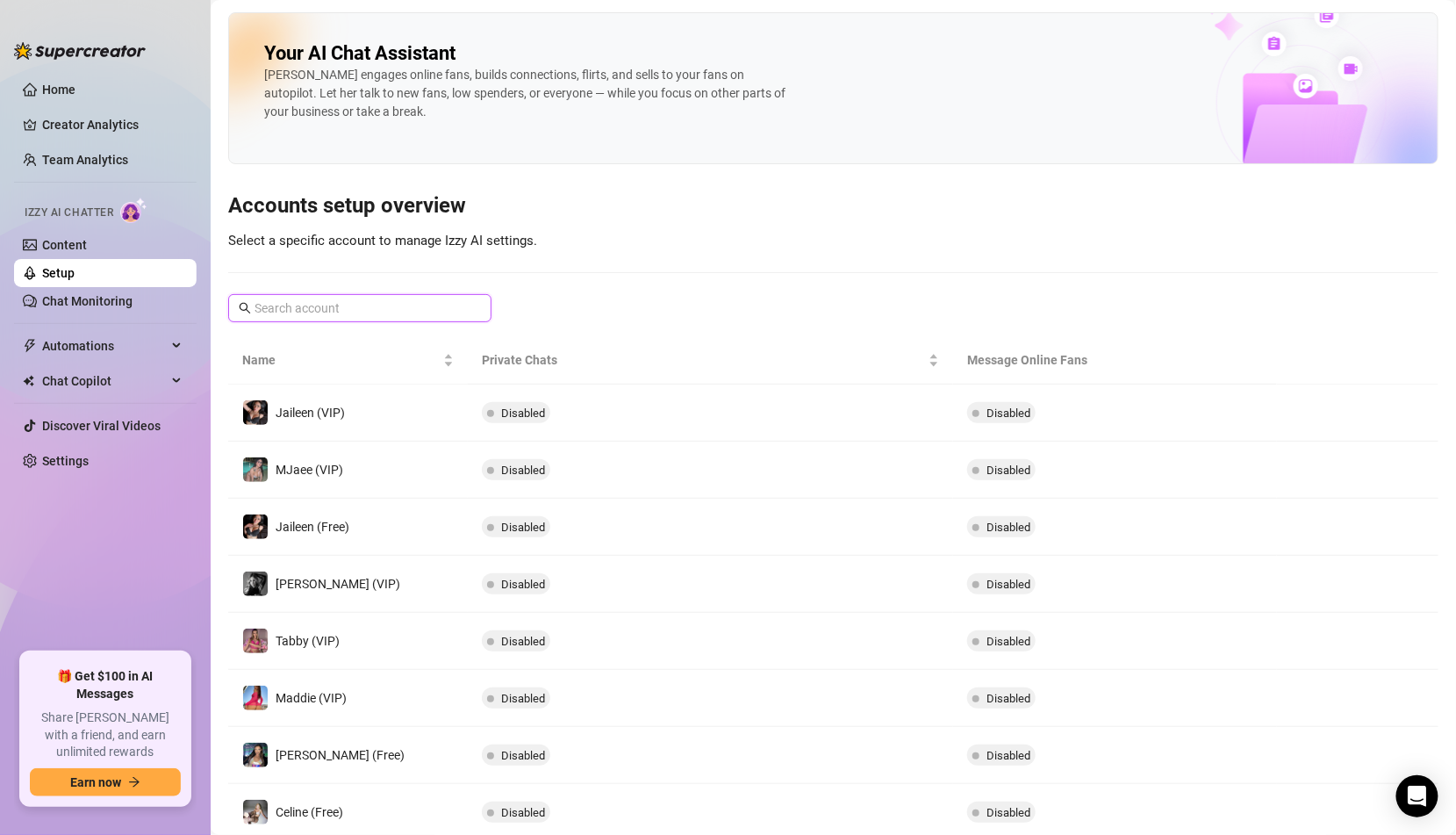
click at [307, 309] on input "text" at bounding box center [360, 309] width 212 height 19
click at [87, 249] on link "Content" at bounding box center [64, 245] width 45 height 14
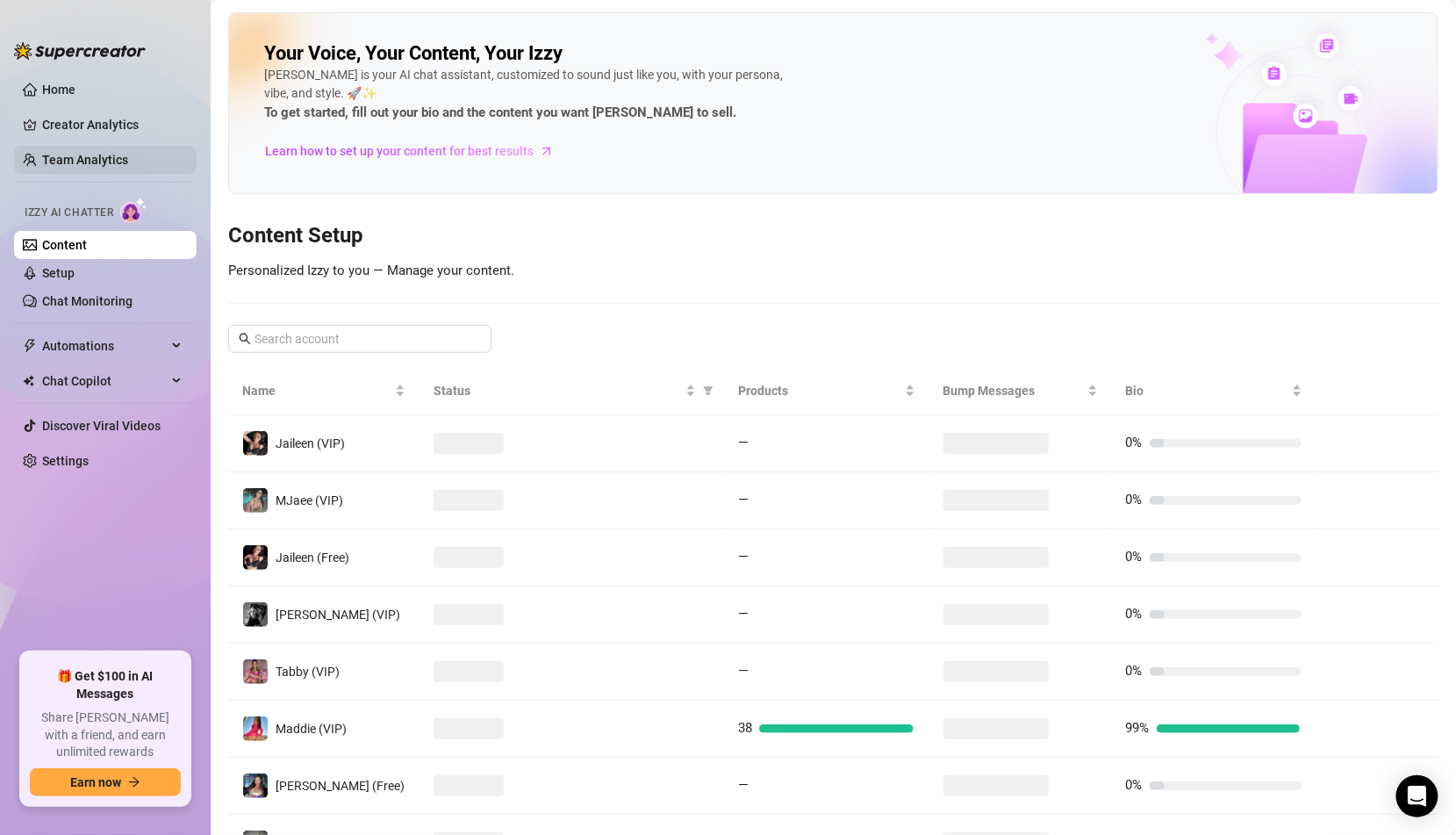
click at [112, 158] on link "Team Analytics" at bounding box center [85, 160] width 86 height 14
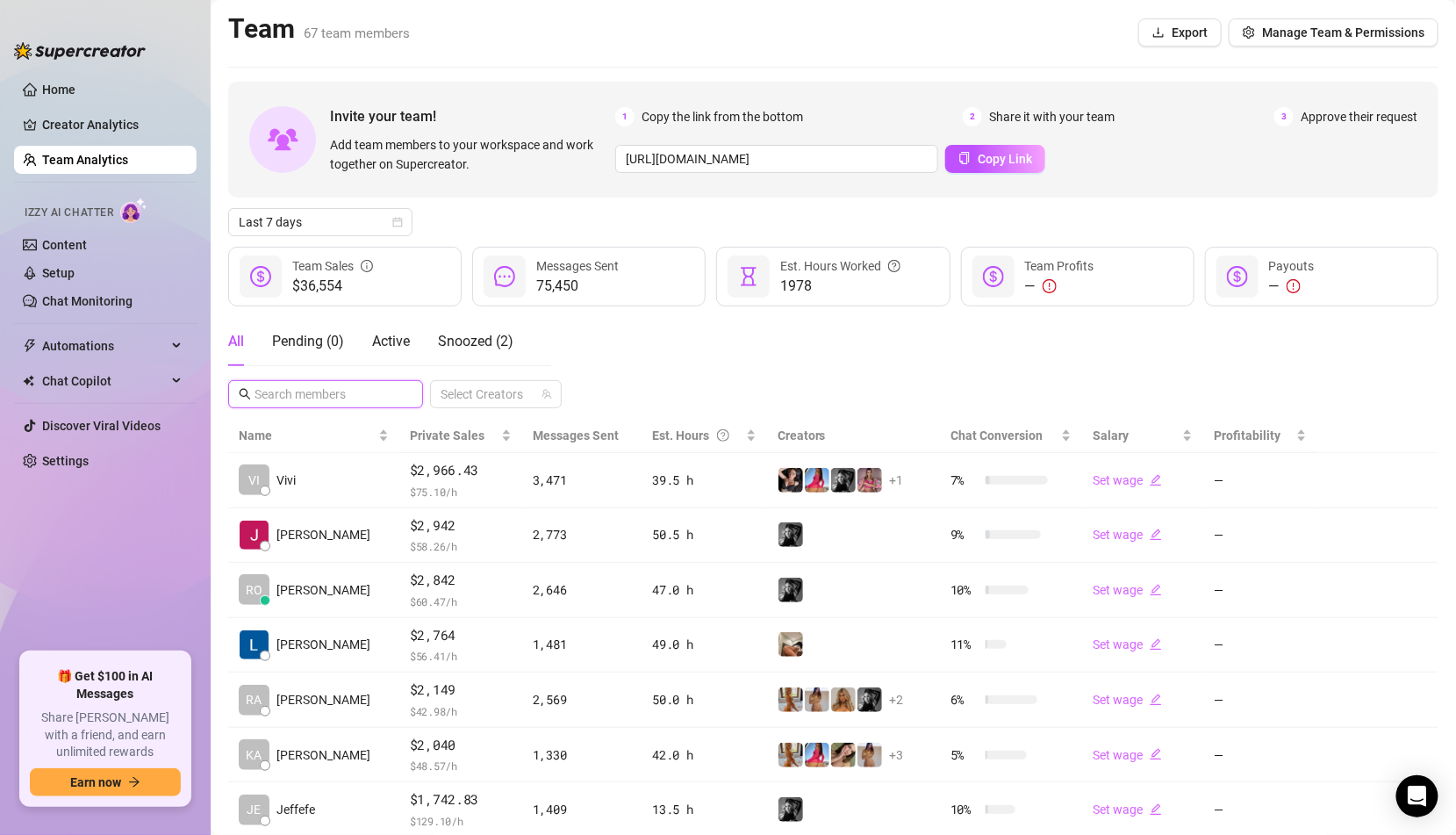
click at [330, 396] on input "text" at bounding box center [326, 394] width 144 height 19
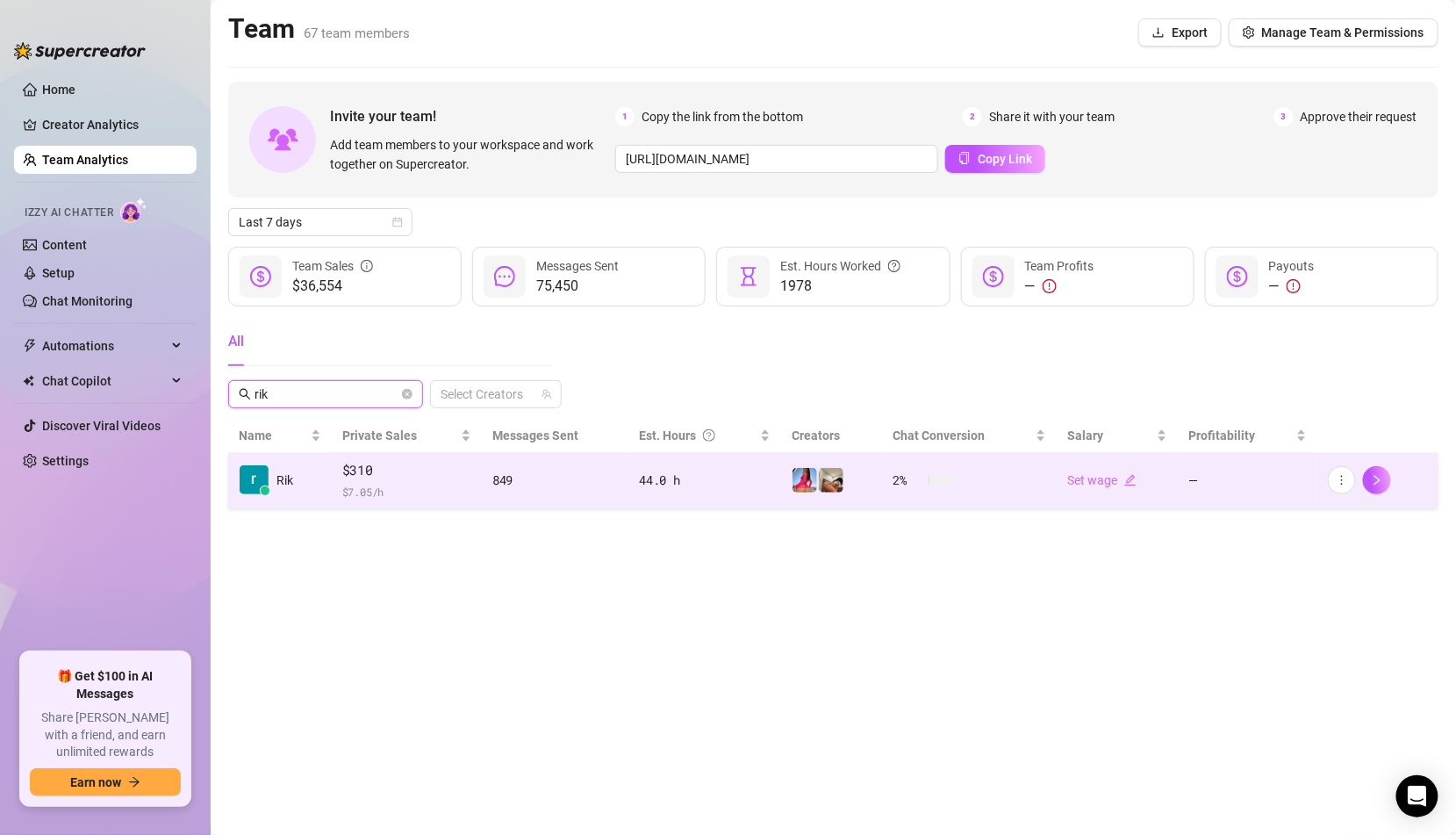
type input "rik"
click at [395, 483] on span "$ 7.05 /h" at bounding box center [406, 492] width 129 height 18
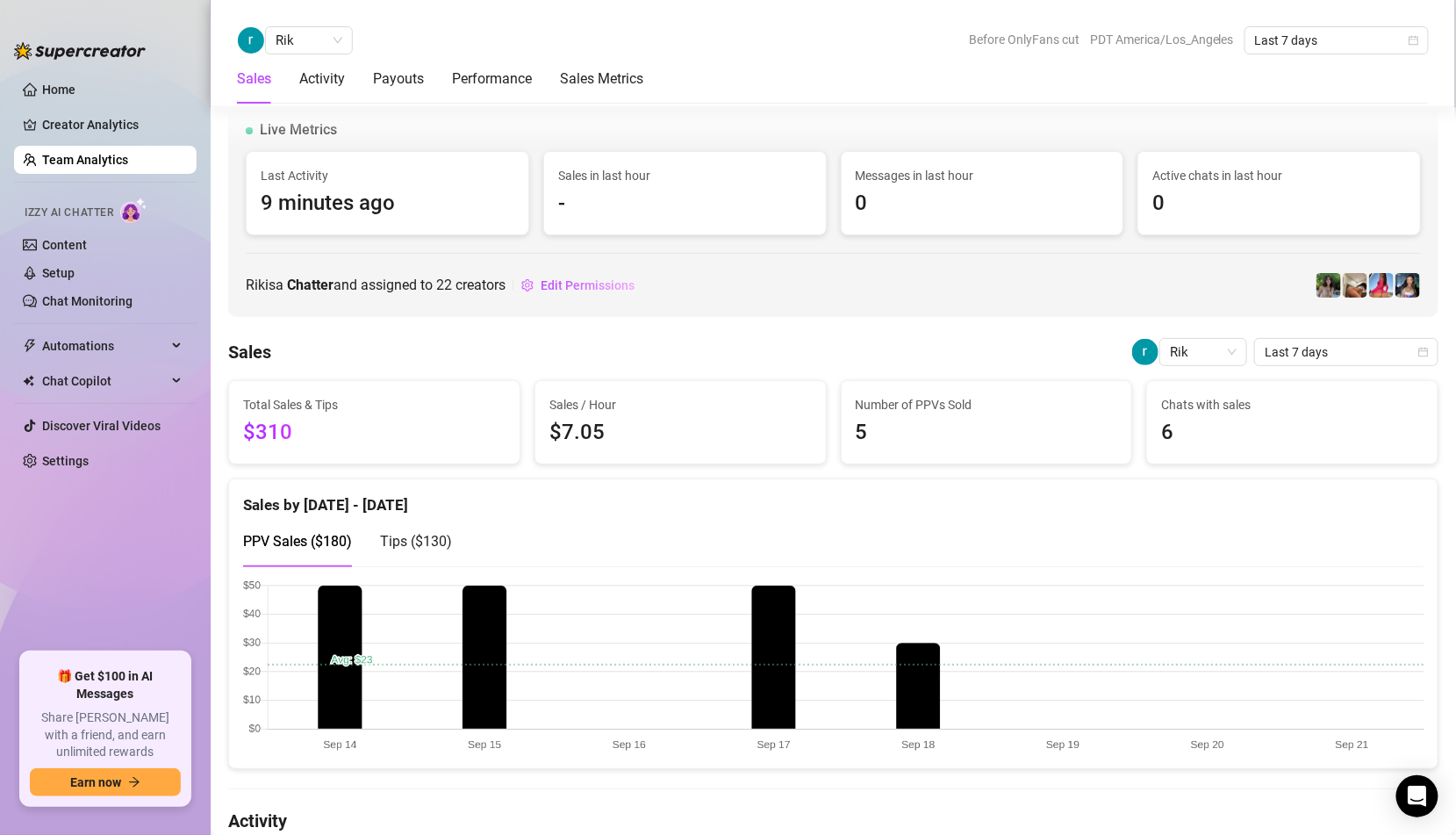
scroll to position [1121, 0]
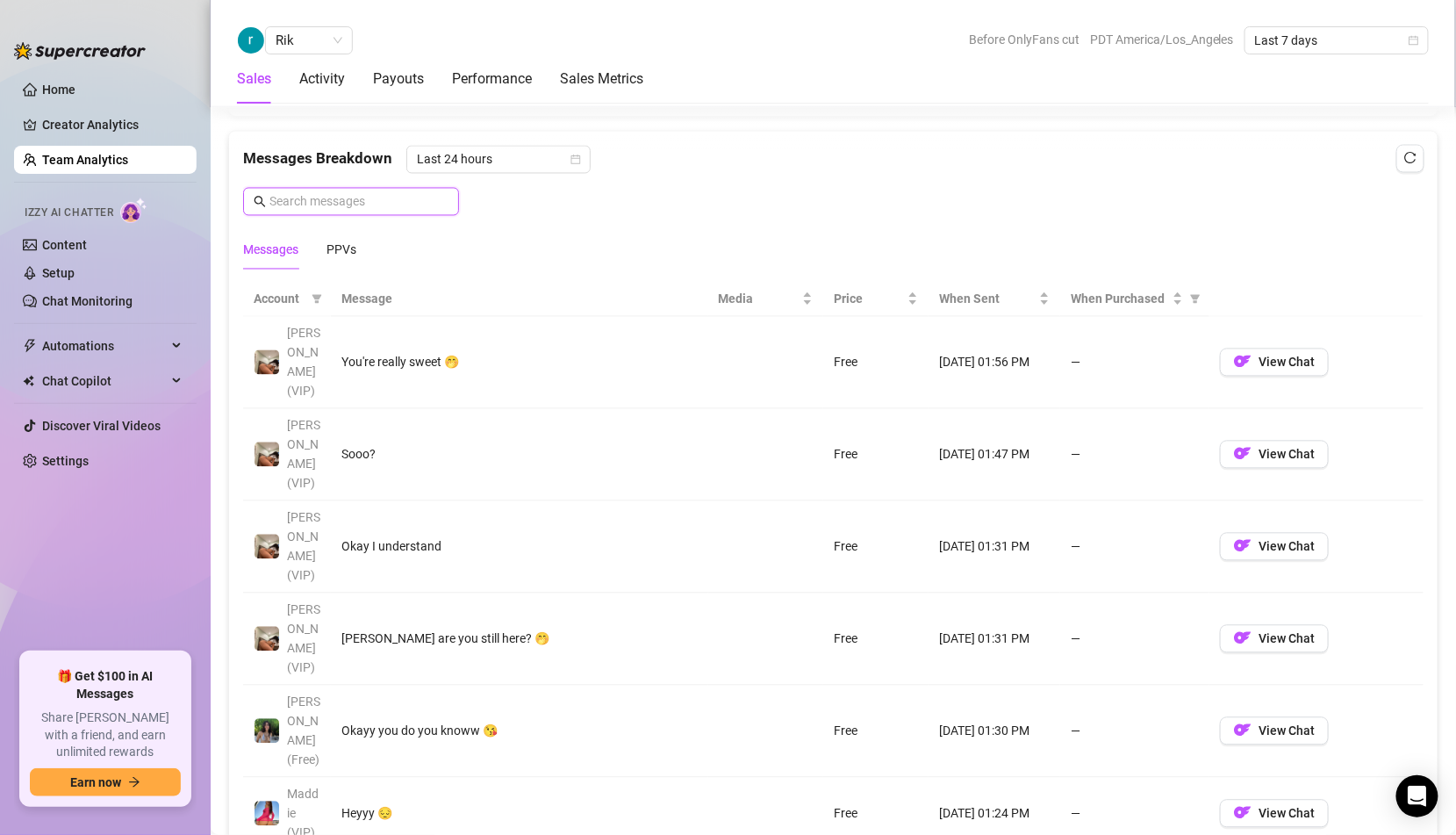
click at [435, 204] on input "text" at bounding box center [359, 202] width 179 height 19
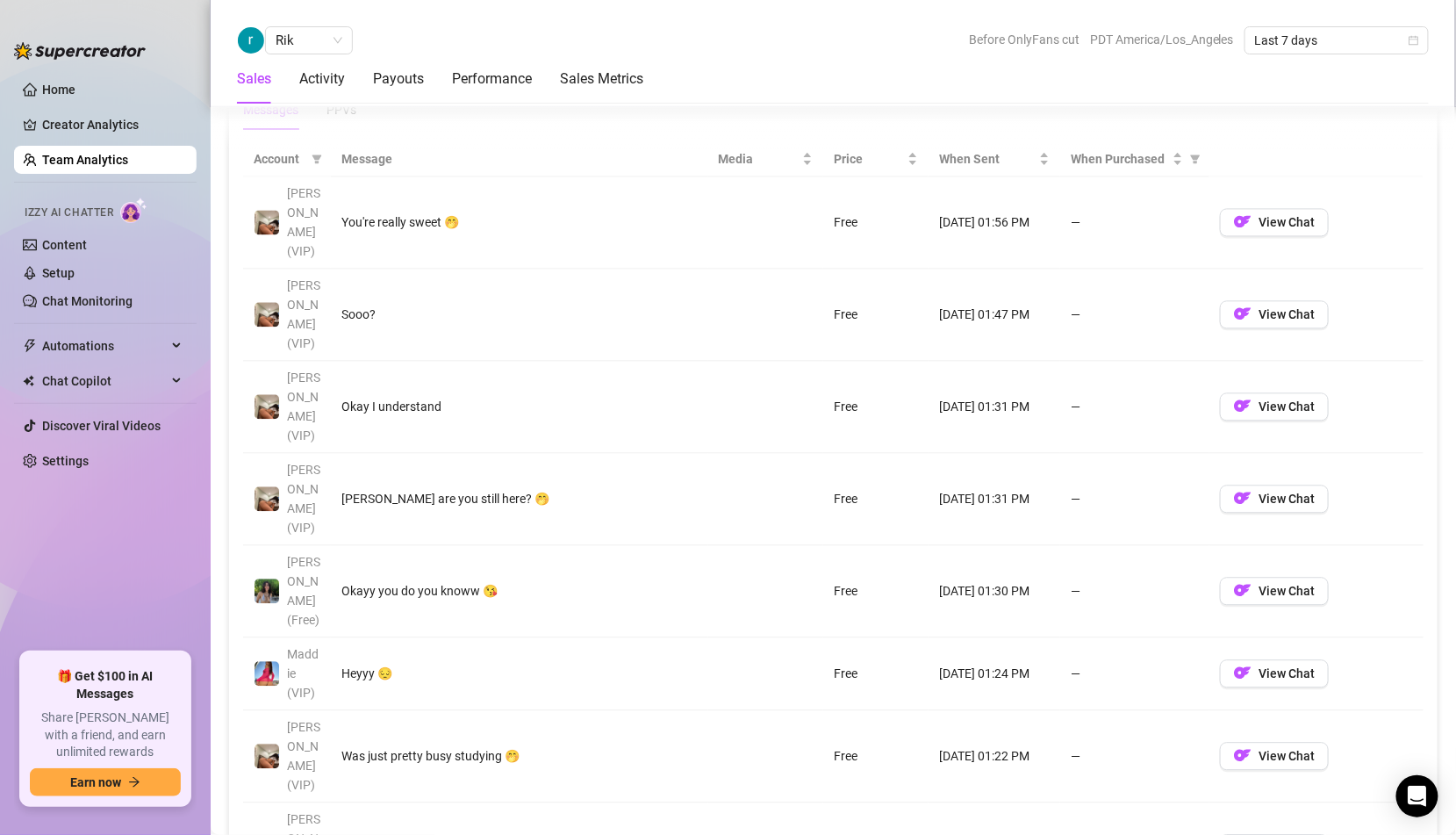
scroll to position [1262, 0]
